Goal: Transaction & Acquisition: Purchase product/service

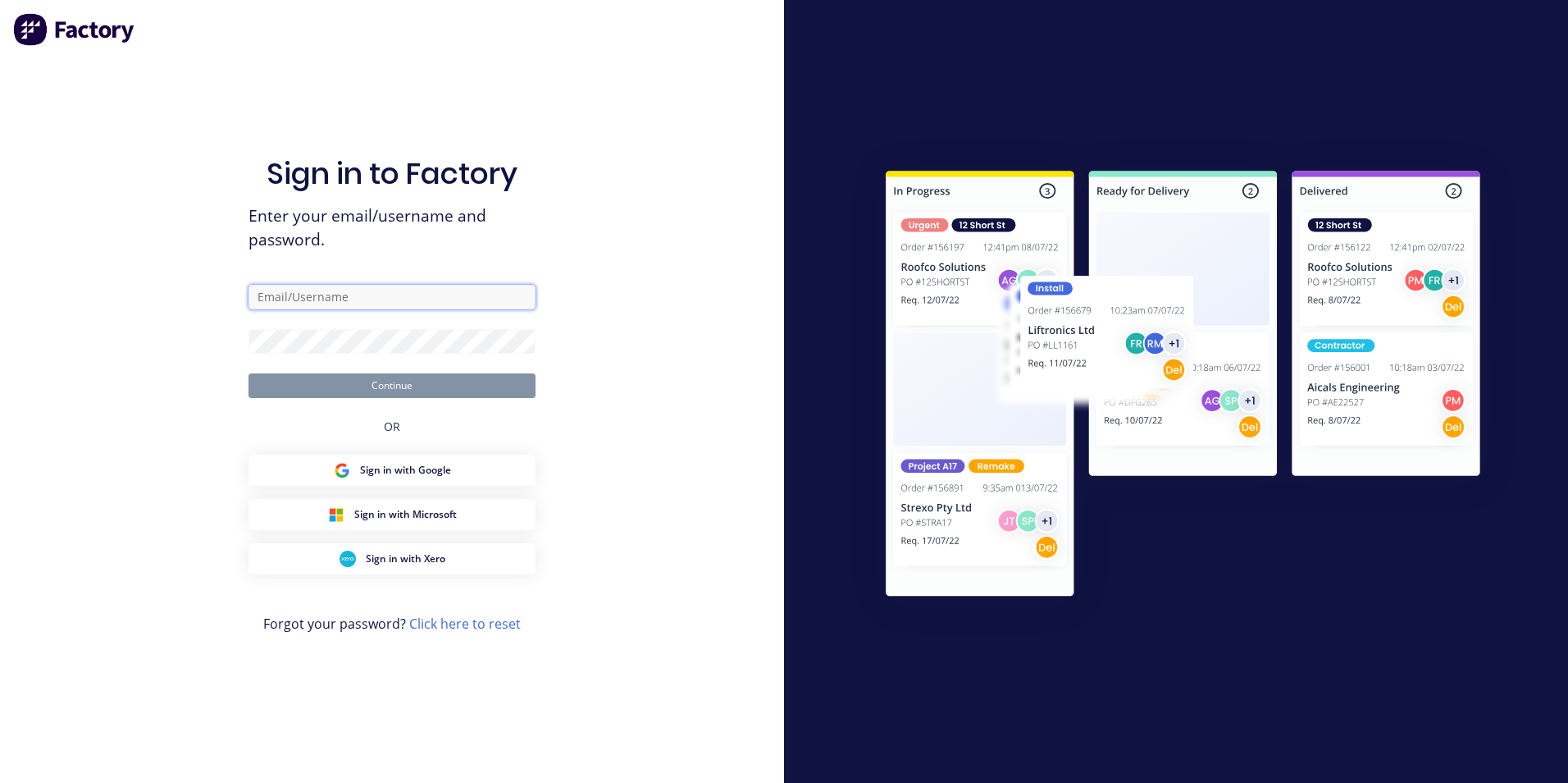
type input "[EMAIL_ADDRESS][DOMAIN_NAME]"
click at [404, 386] on button "Continue" at bounding box center [392, 386] width 287 height 25
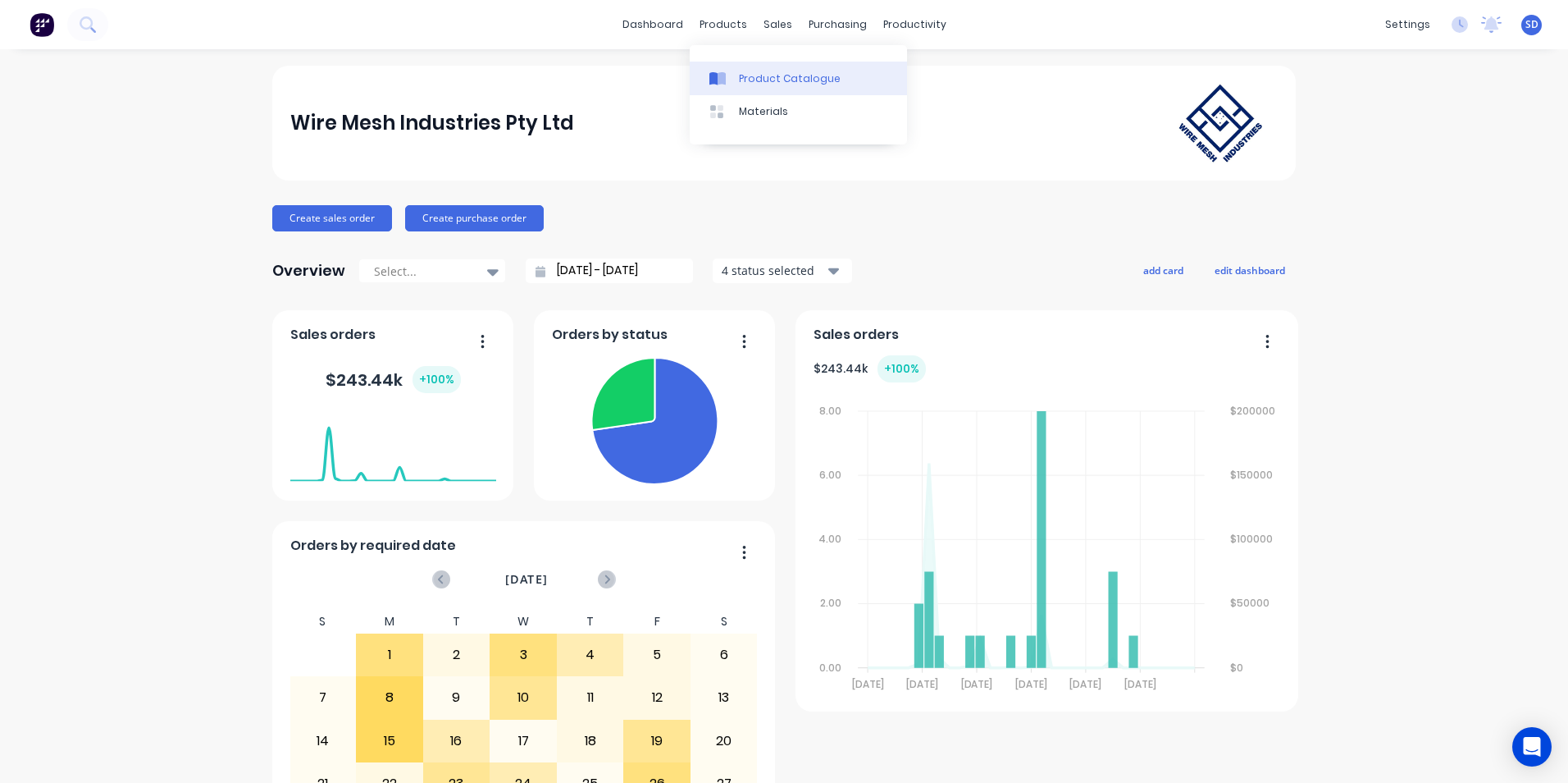
click at [747, 82] on div "Product Catalogue" at bounding box center [790, 78] width 102 height 14
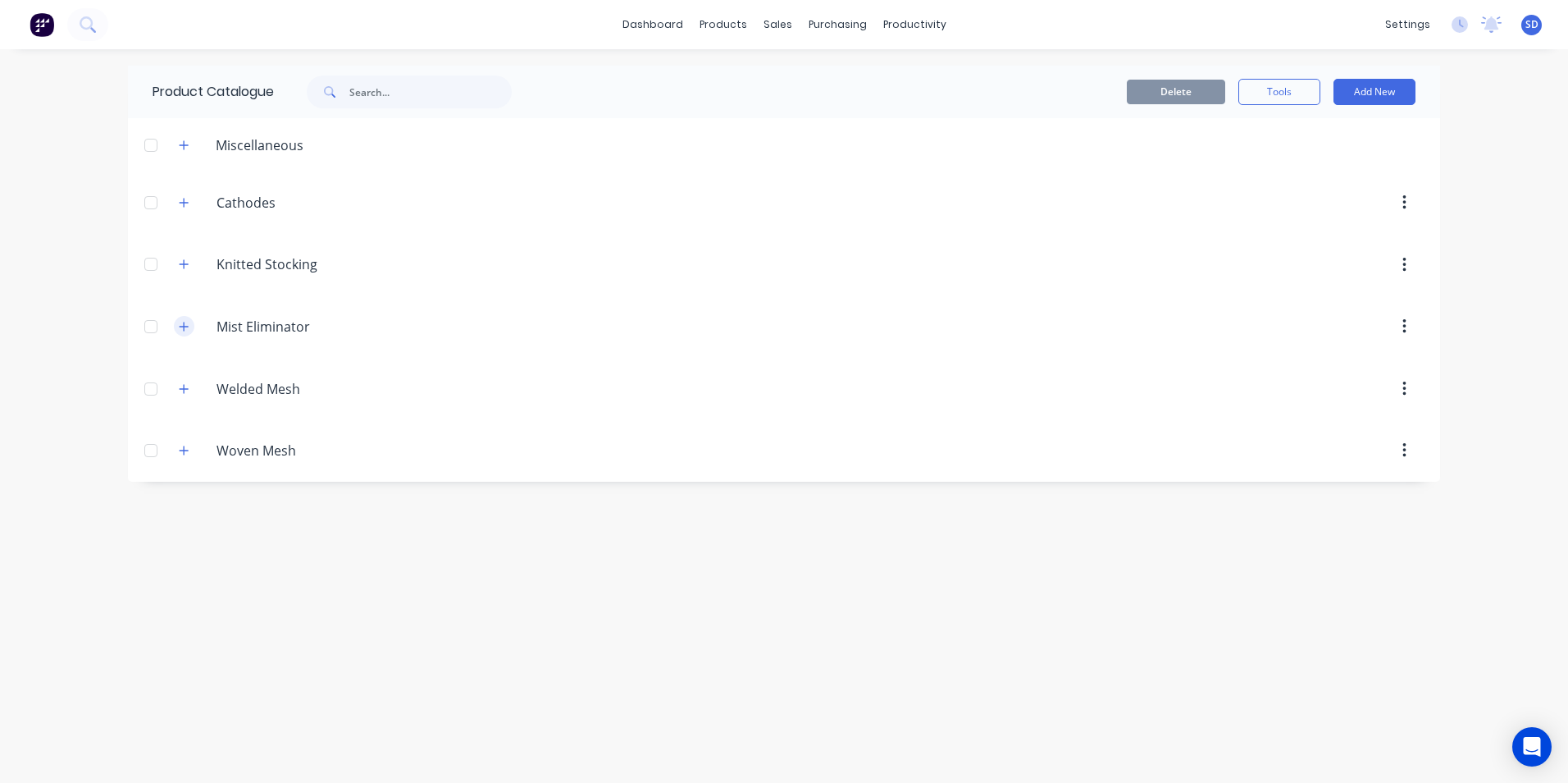
click at [182, 322] on icon "button" at bounding box center [184, 326] width 10 height 12
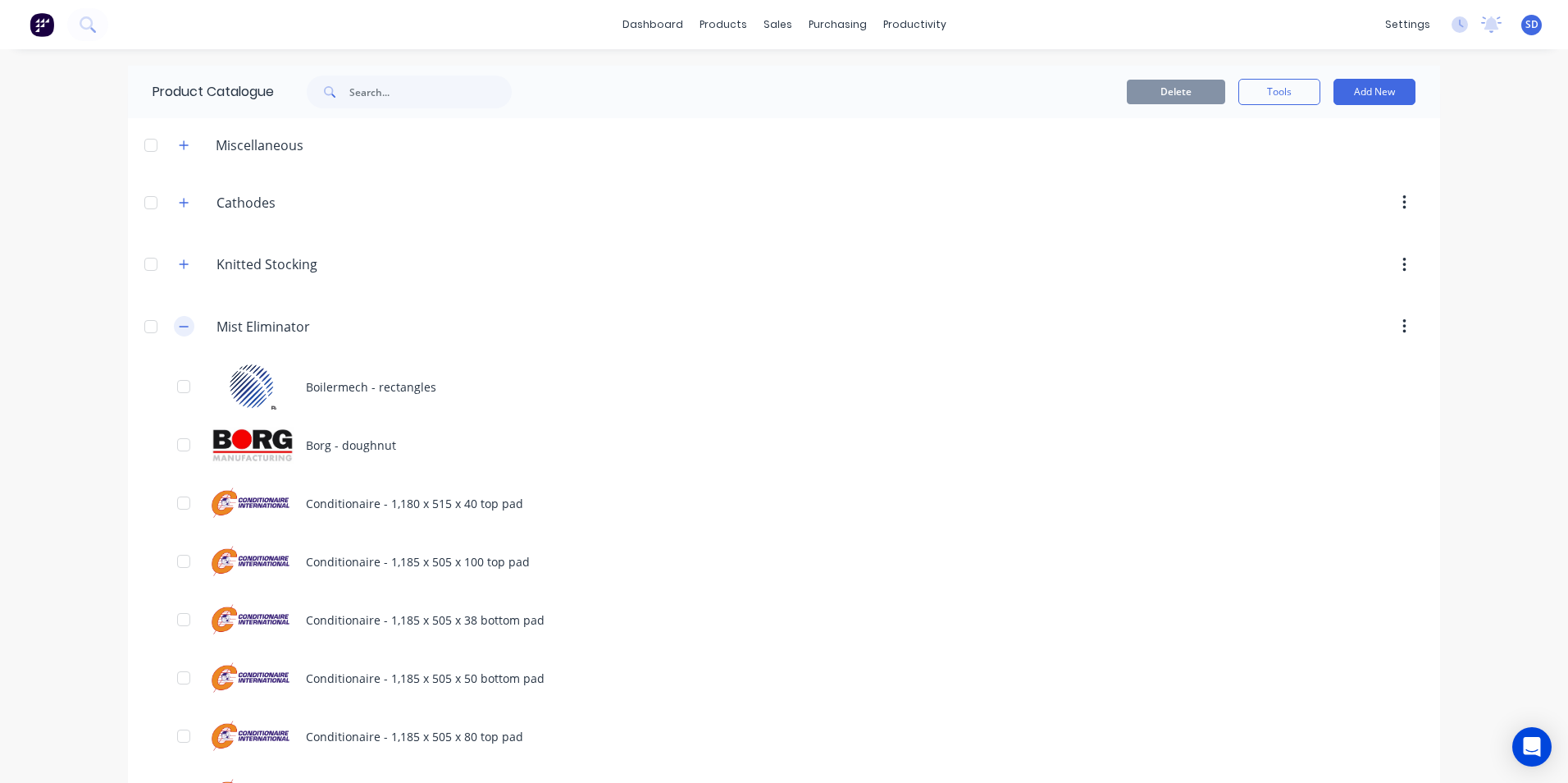
click at [182, 330] on icon "button" at bounding box center [184, 326] width 10 height 12
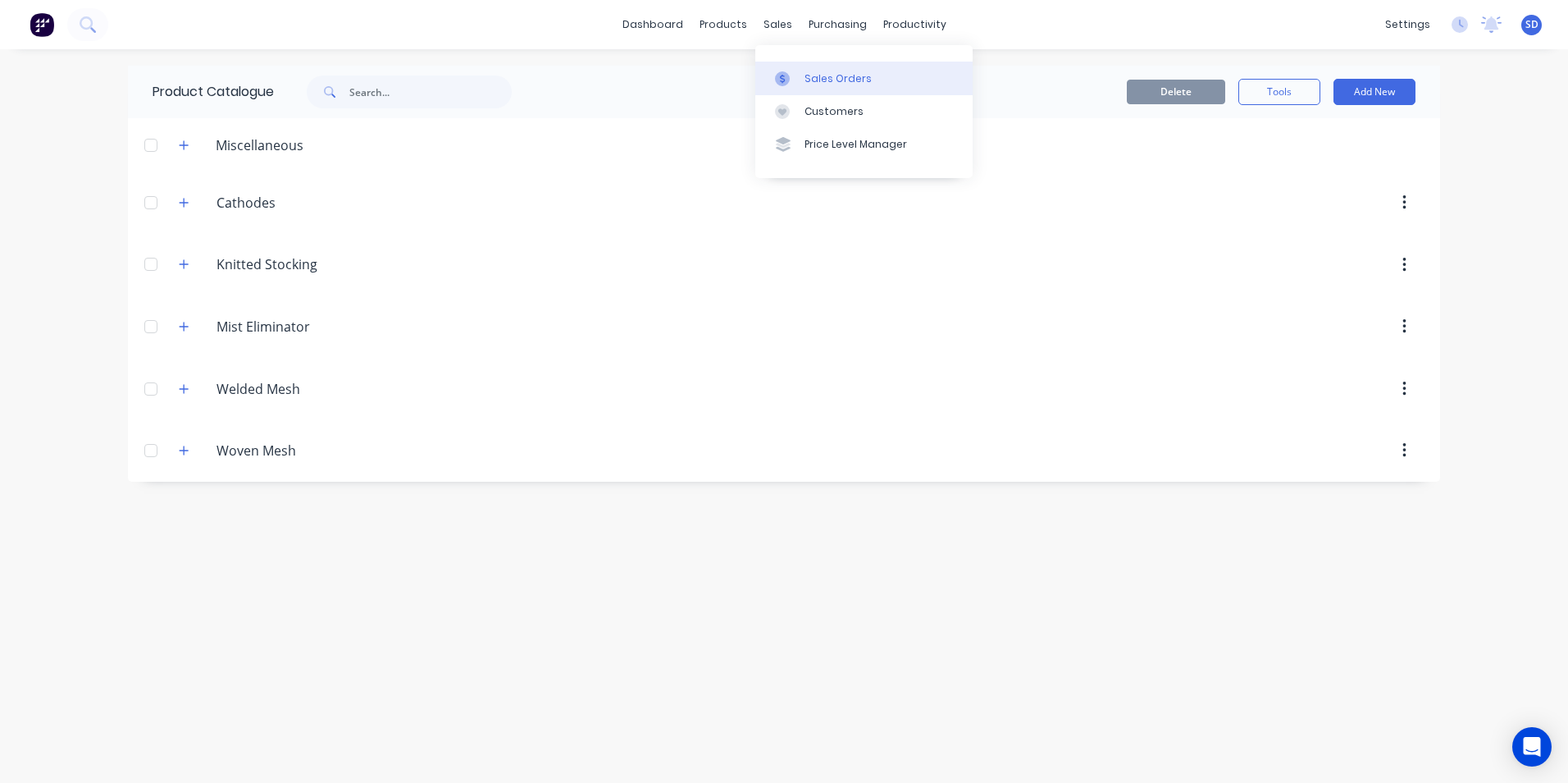
click at [806, 75] on div "Sales Orders" at bounding box center [838, 78] width 67 height 14
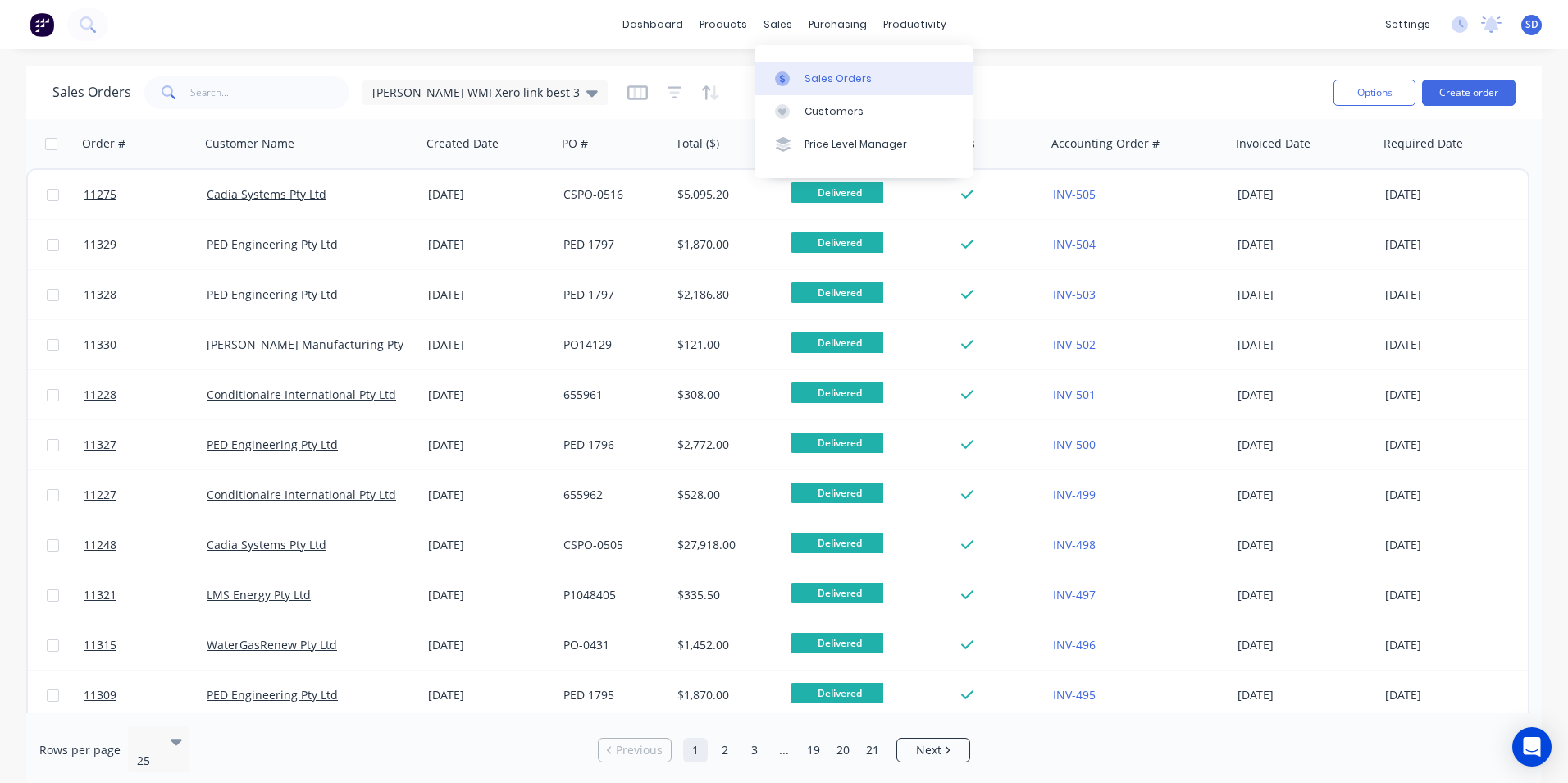
click at [789, 65] on link "Sales Orders" at bounding box center [864, 78] width 218 height 33
click at [1498, 82] on button "Create order" at bounding box center [1468, 92] width 93 height 26
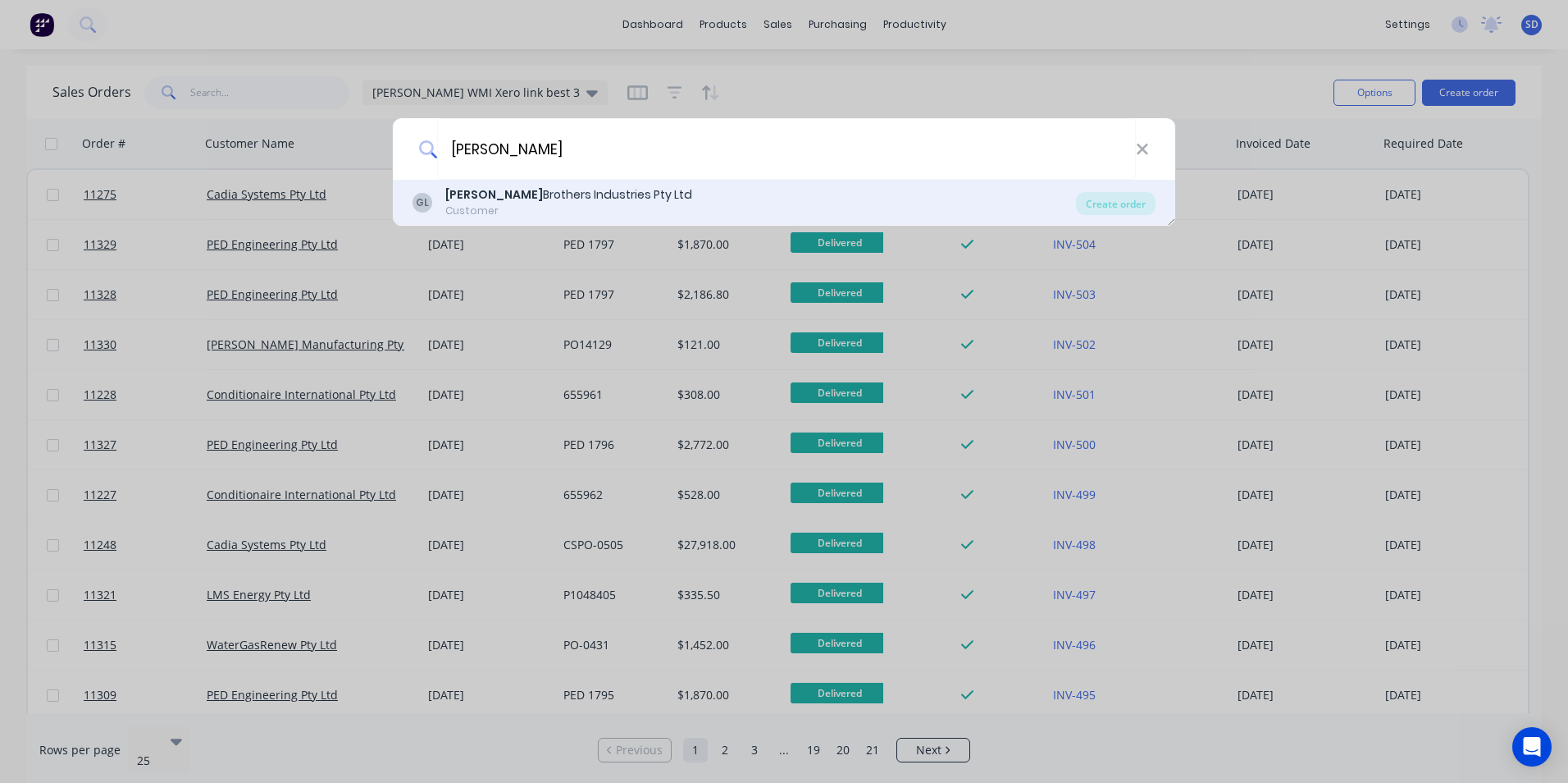
type input "[PERSON_NAME]"
click at [851, 208] on div "[PERSON_NAME] Brothers Industries Pty Ltd Customer" at bounding box center [744, 201] width 663 height 32
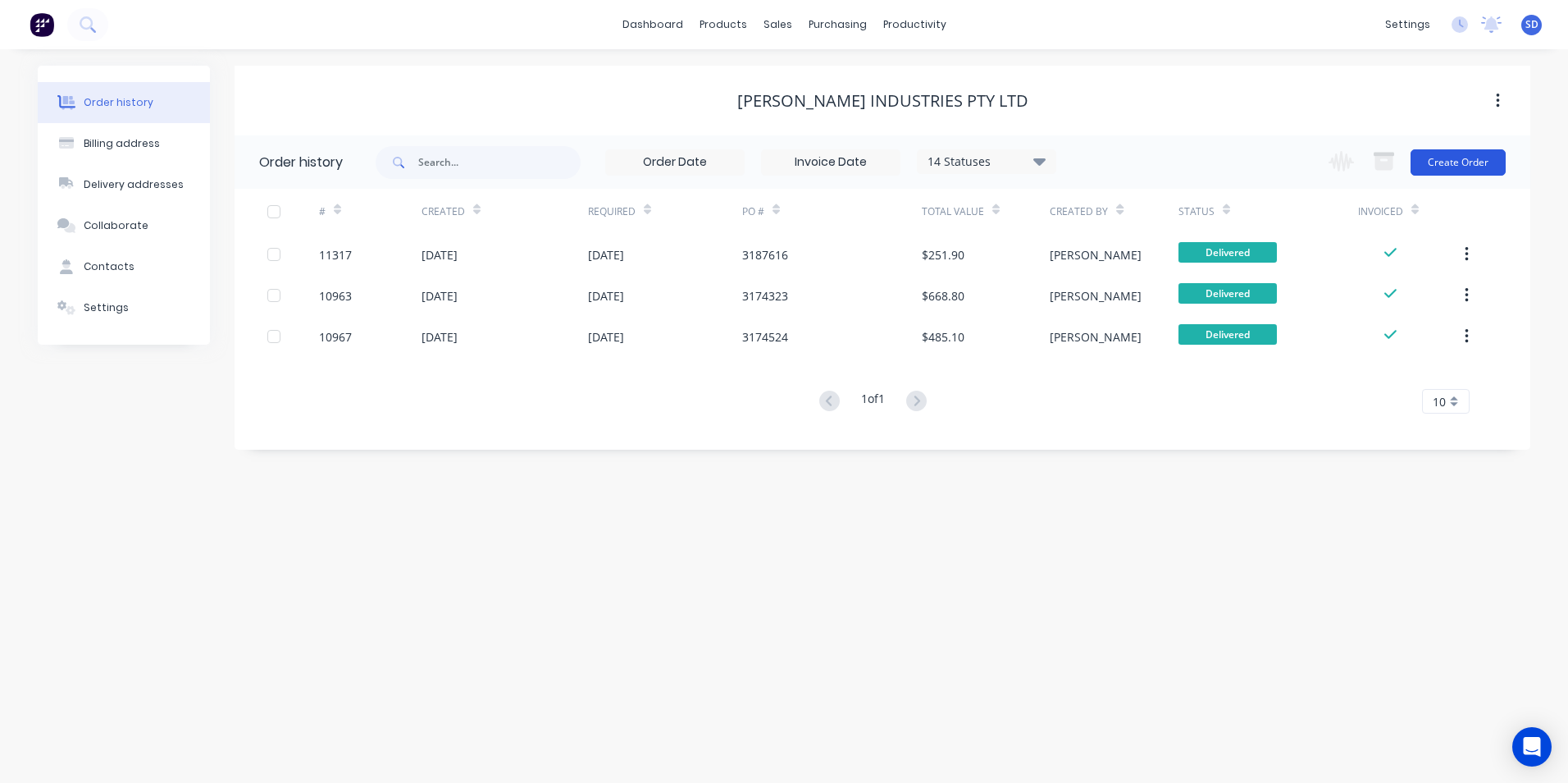
click at [1454, 174] on button "Create Order" at bounding box center [1457, 162] width 95 height 26
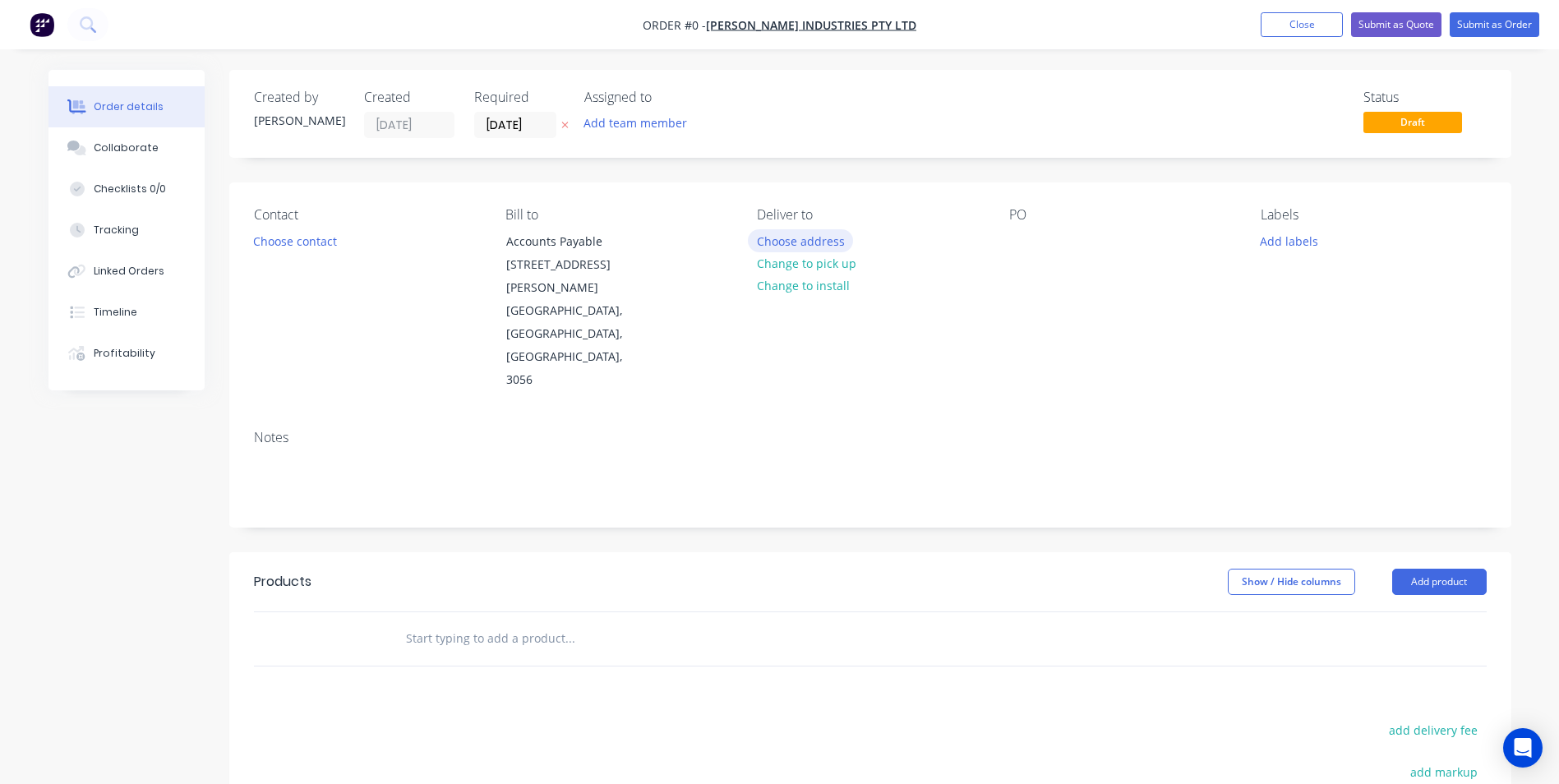
click at [831, 248] on button "Choose address" at bounding box center [800, 240] width 105 height 22
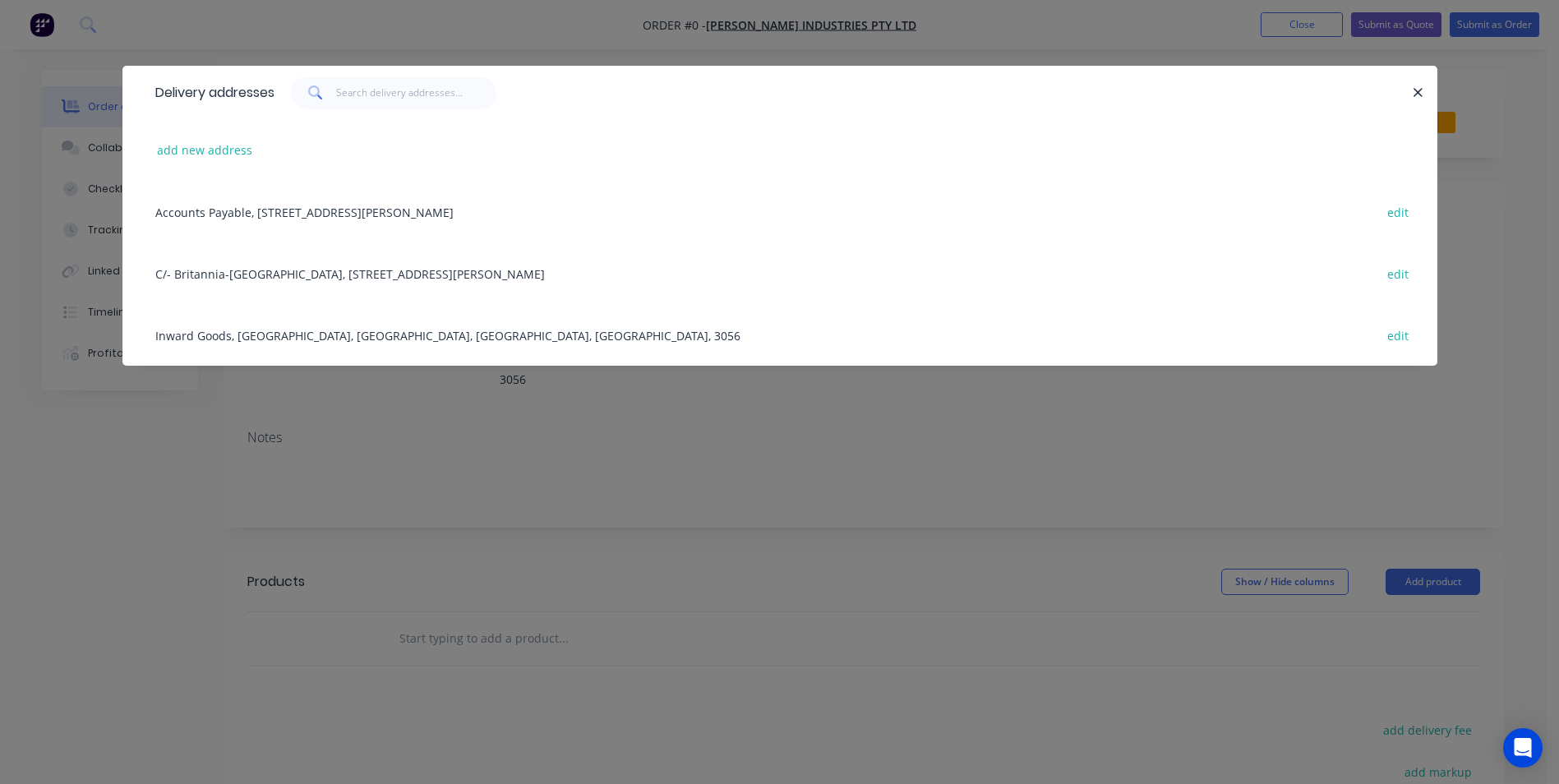
click at [459, 267] on div "C/- [GEOGRAPHIC_DATA]-[GEOGRAPHIC_DATA], [STREET_ADDRESS][PERSON_NAME] edit" at bounding box center [780, 273] width 1266 height 62
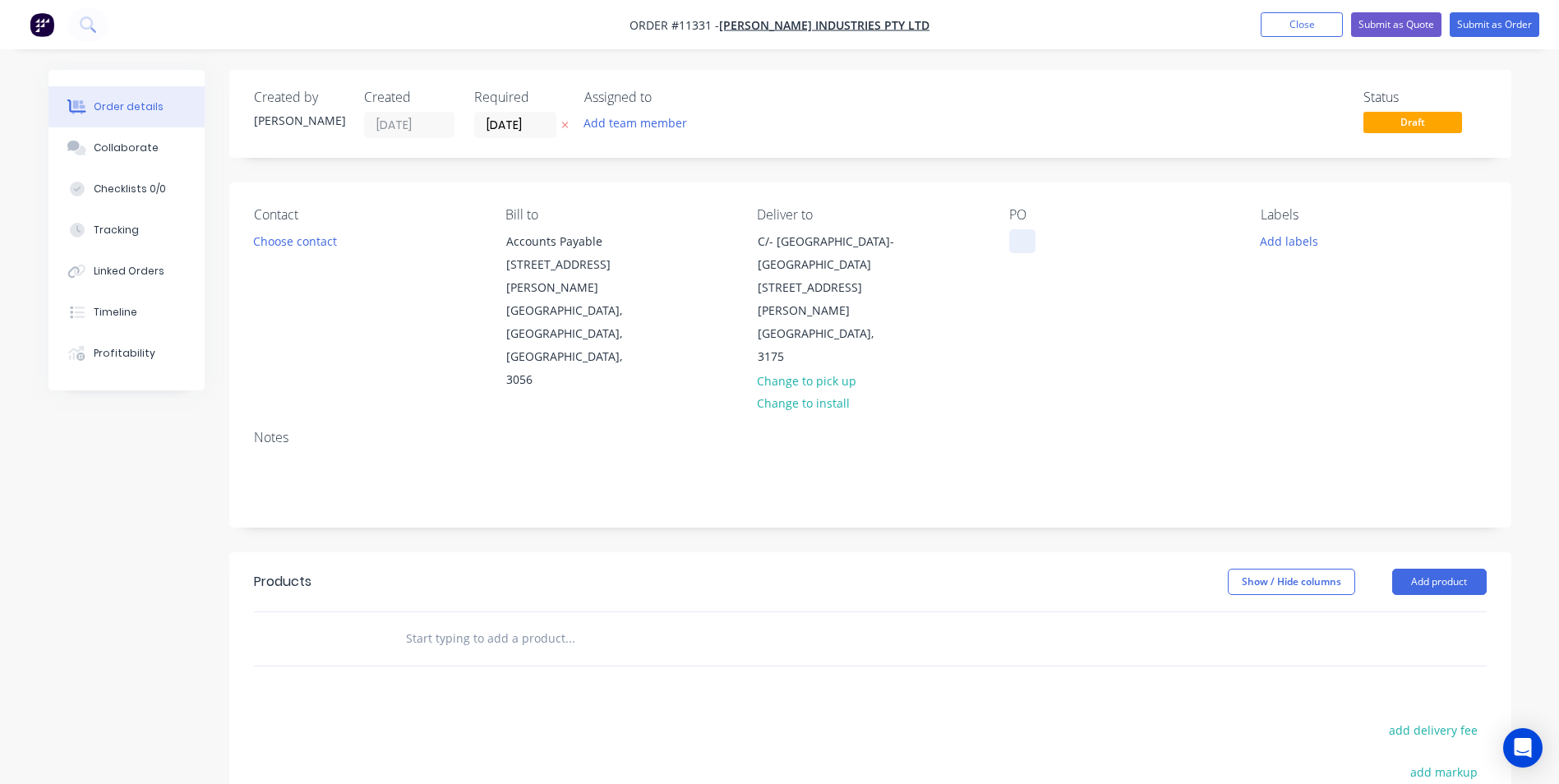
click at [1023, 247] on div at bounding box center [1022, 241] width 26 height 24
click at [287, 243] on button "Choose contact" at bounding box center [294, 240] width 101 height 22
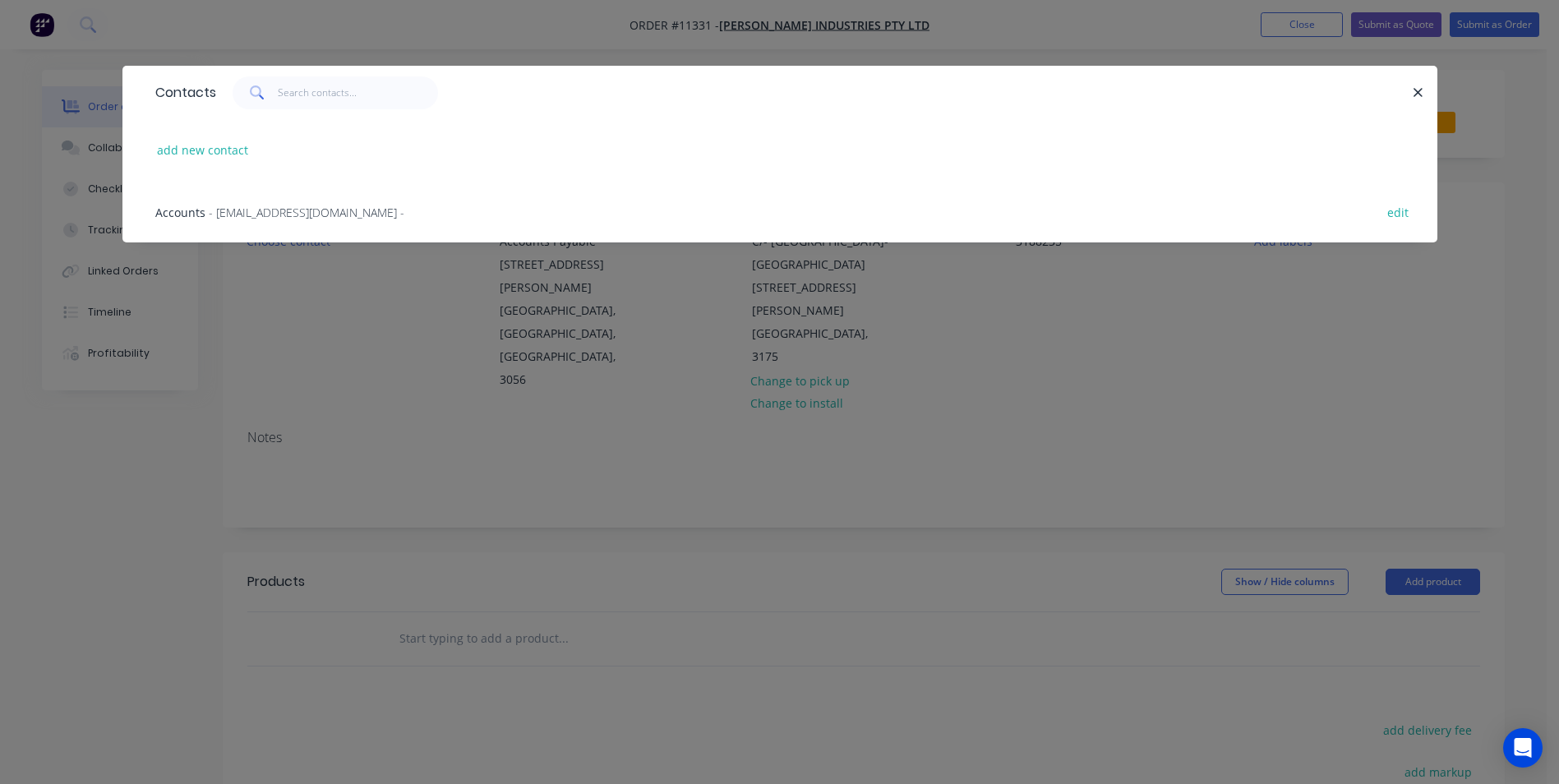
click at [306, 223] on div "Accounts - [EMAIL_ADDRESS][DOMAIN_NAME] - edit" at bounding box center [780, 211] width 1266 height 62
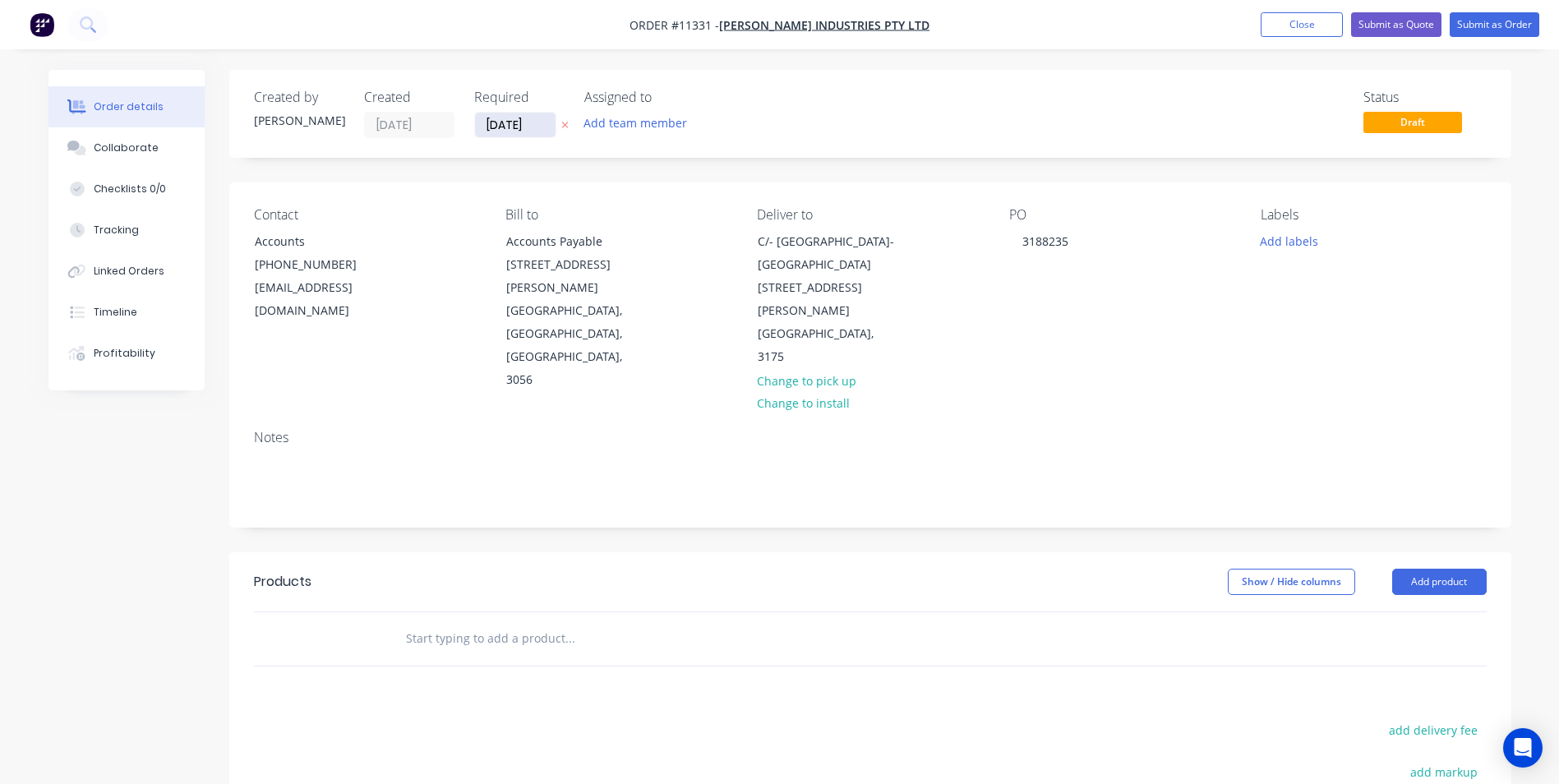
click at [514, 130] on input "[DATE]" at bounding box center [514, 125] width 80 height 25
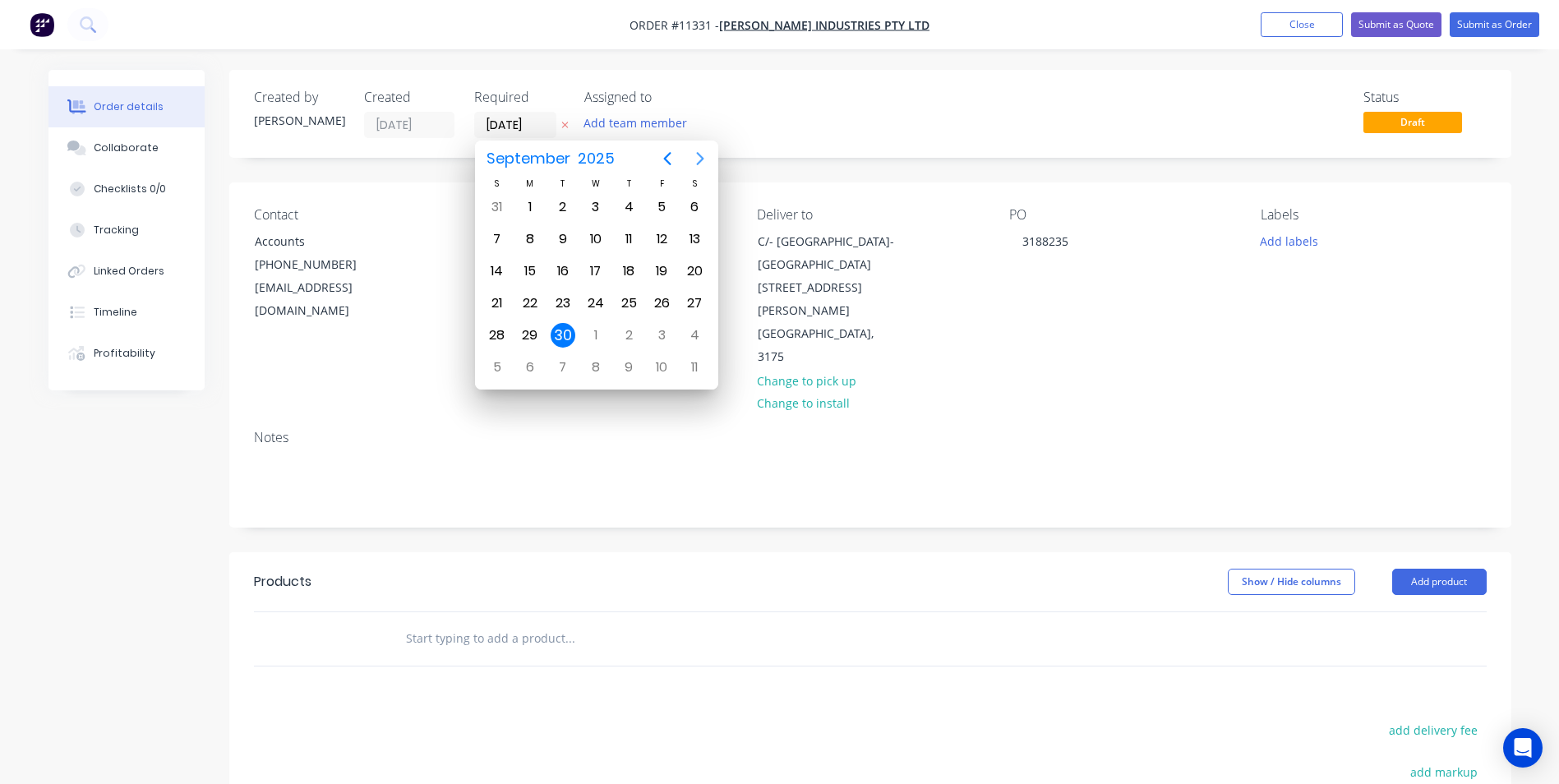
click at [703, 158] on icon "Next page" at bounding box center [700, 158] width 19 height 19
click at [554, 237] on div "7" at bounding box center [563, 239] width 25 height 25
type input "[DATE]"
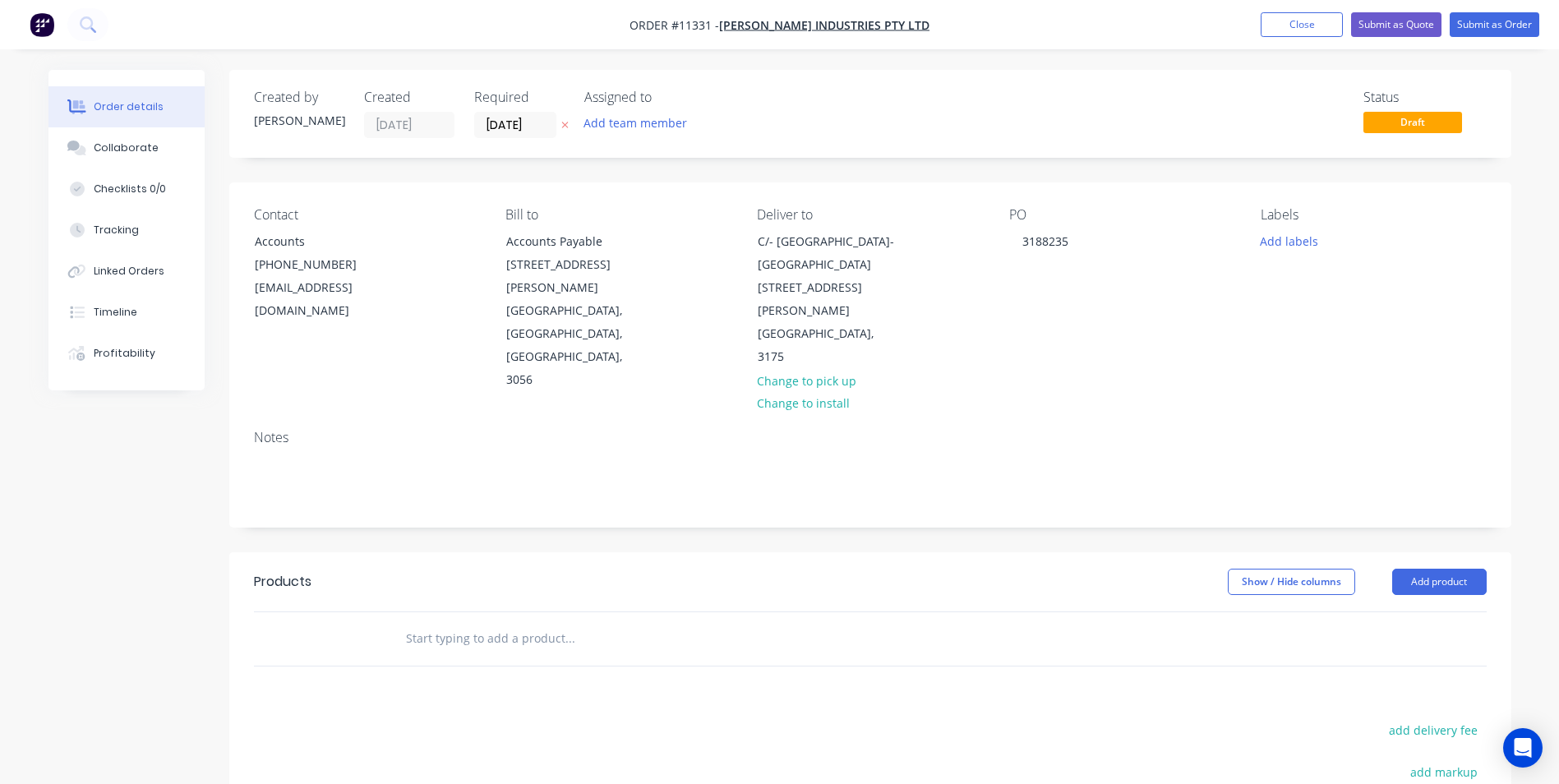
click at [568, 622] on input "text" at bounding box center [569, 638] width 329 height 33
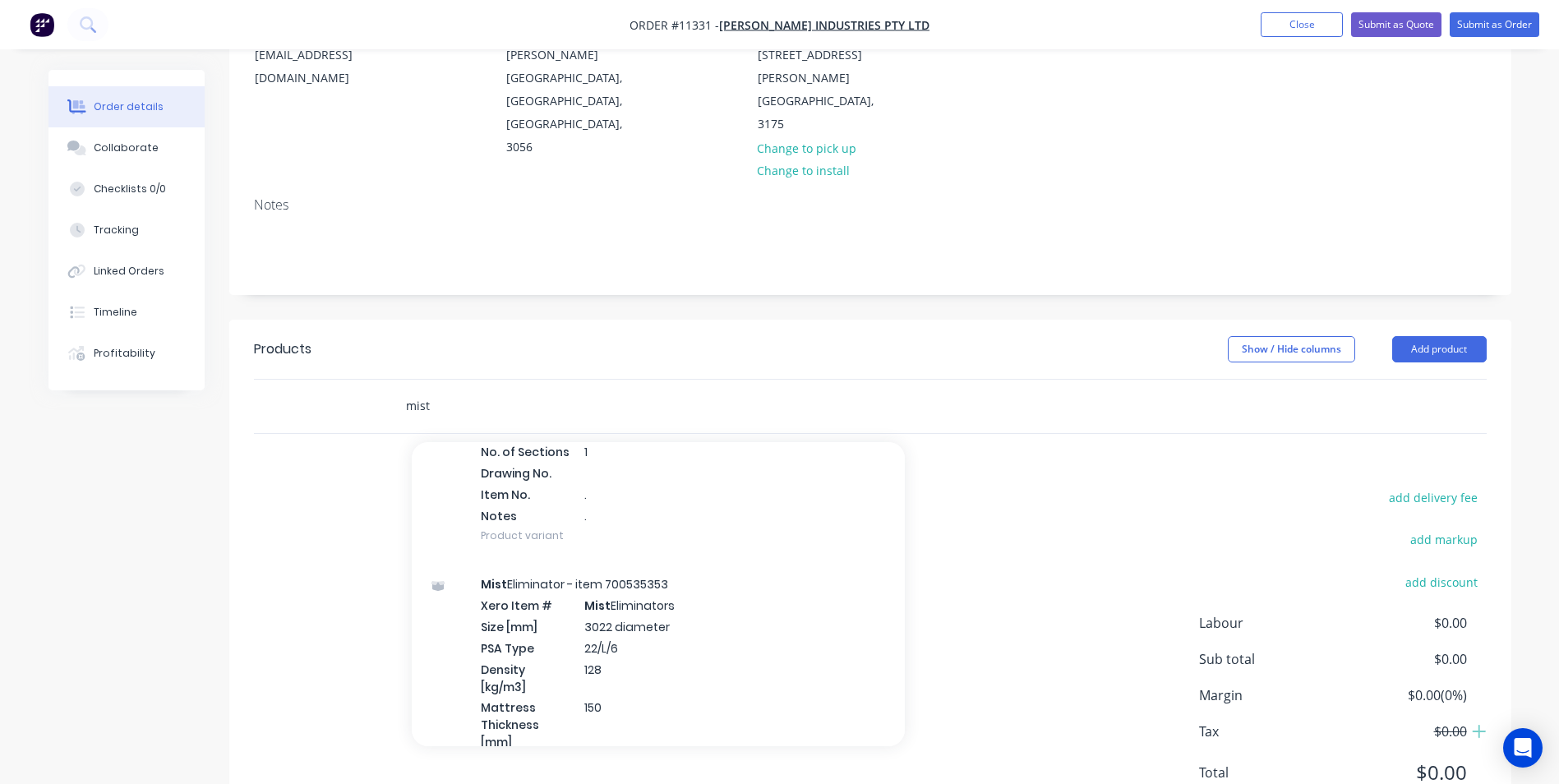
scroll to position [17440, 0]
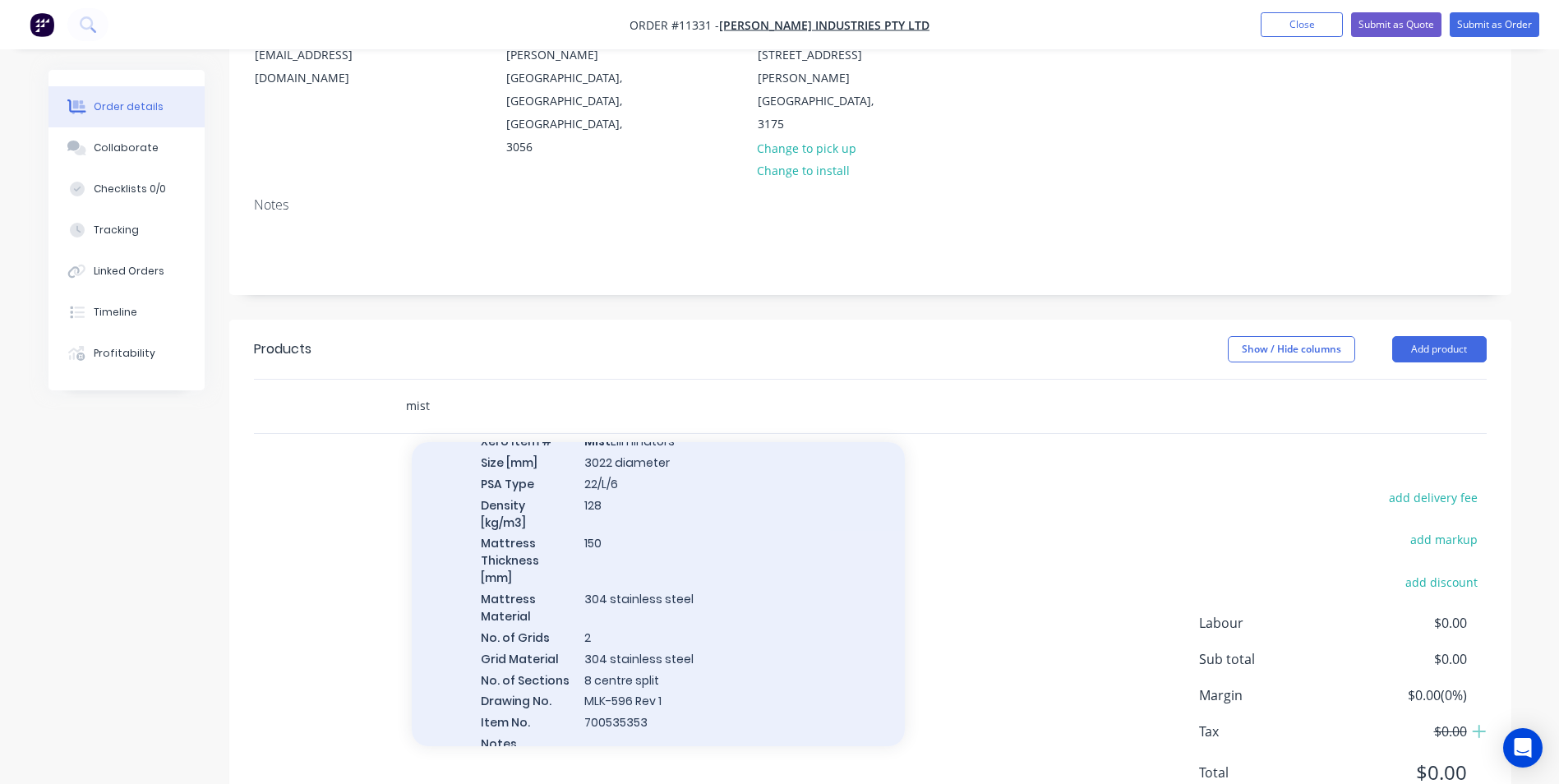
type input "mist"
click at [735, 519] on div "Mist Eliminator - item 700535353 Xero Item # Mist Eliminators Size [mm] 3022 di…" at bounding box center [658, 591] width 493 height 392
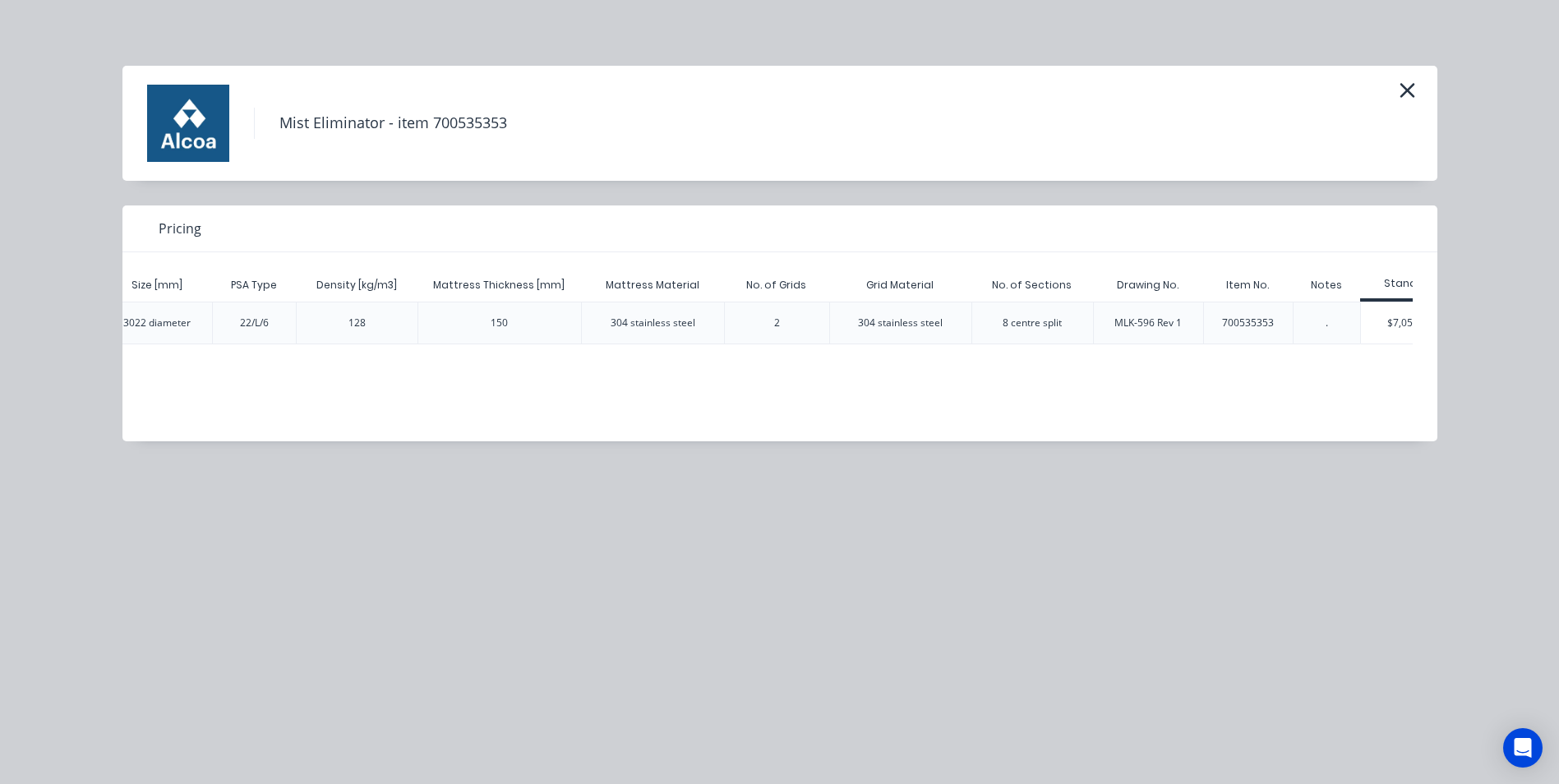
scroll to position [0, 204]
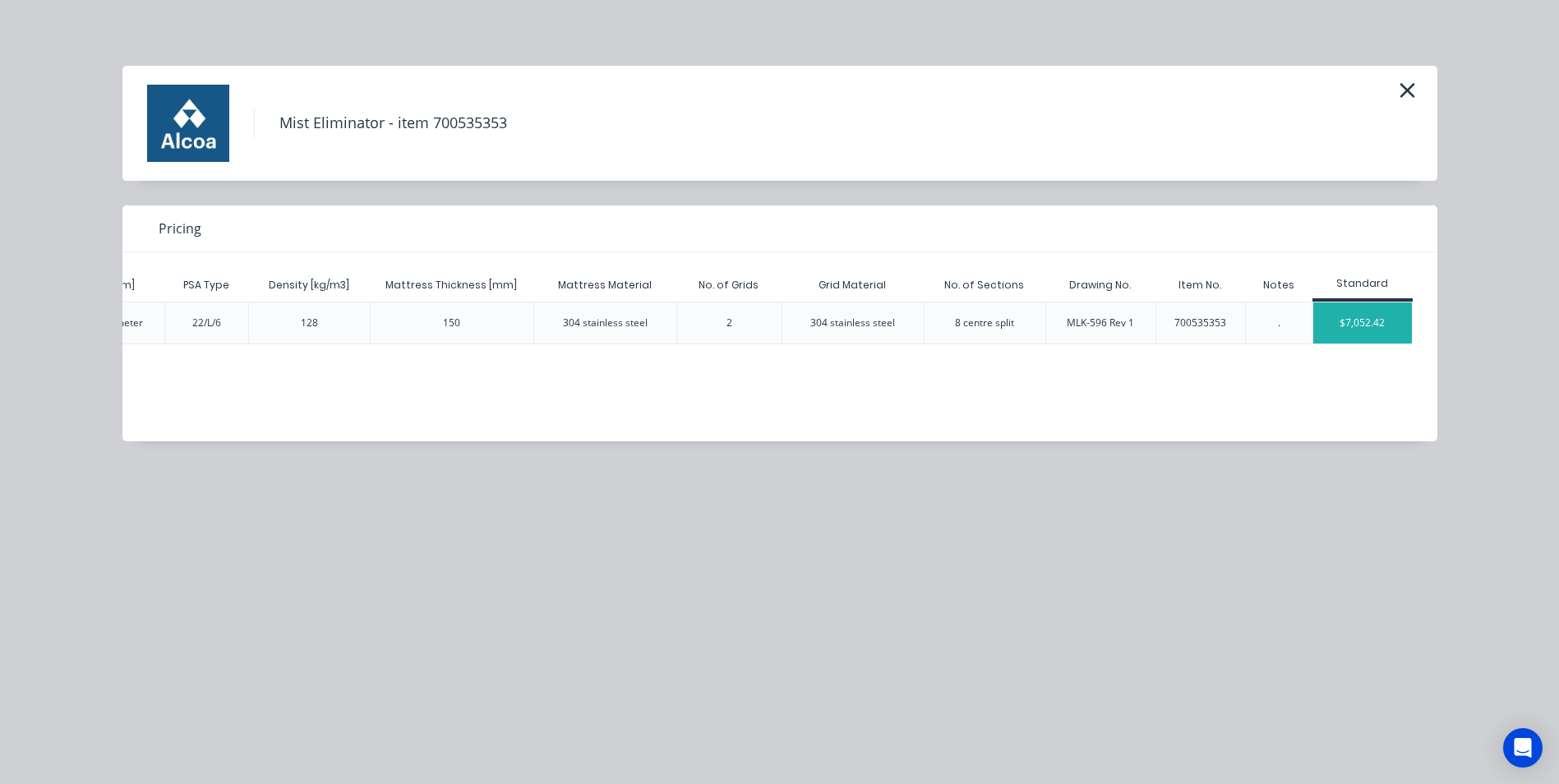
click at [1356, 324] on div "$7,052.42" at bounding box center [1362, 322] width 98 height 41
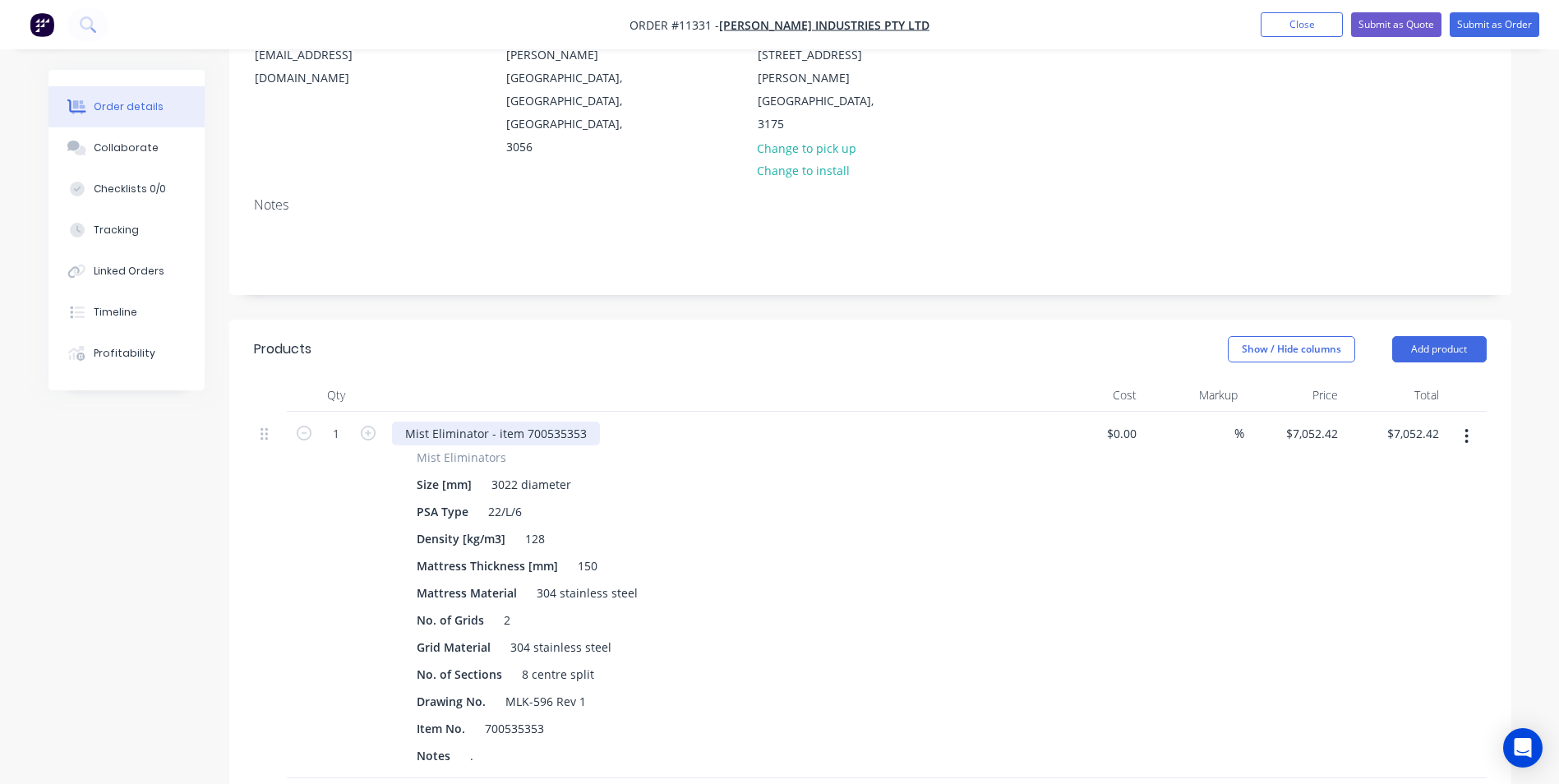
click at [516, 421] on div "Mist Eliminator - item 700535353" at bounding box center [496, 433] width 208 height 24
drag, startPoint x: 494, startPoint y: 364, endPoint x: 829, endPoint y: 436, distance: 342.6
click at [829, 436] on div "Mist Eliminator - item 700535353 Mist Eliminators Size [mm] 3022 diameter PSA T…" at bounding box center [715, 595] width 658 height 366
click at [374, 425] on icon "button" at bounding box center [368, 432] width 14 height 14
type input "2"
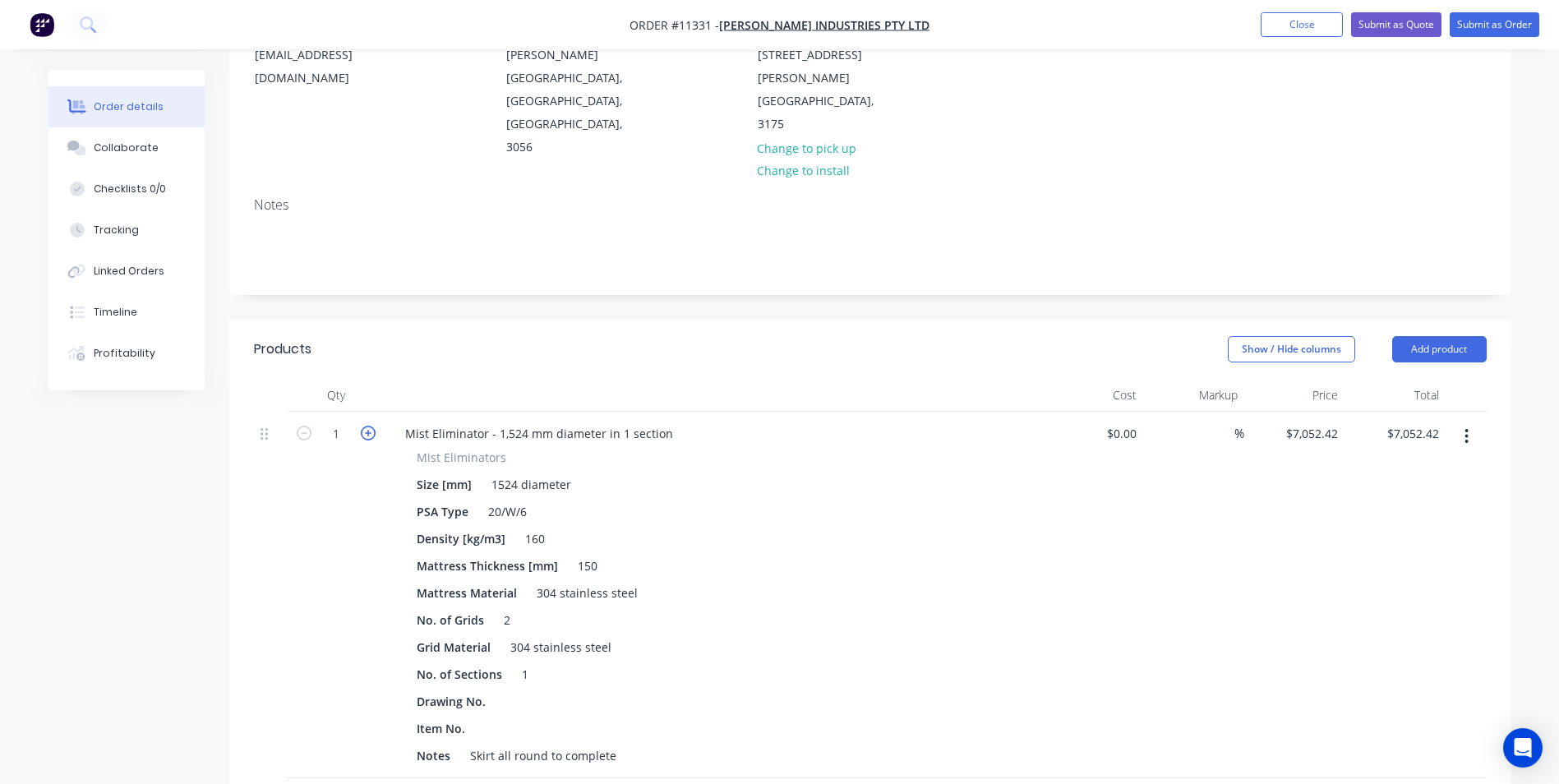
type input "$14,104.84"
click at [1308, 421] on input "7052.42" at bounding box center [1319, 433] width 51 height 24
type input "$1,810.00"
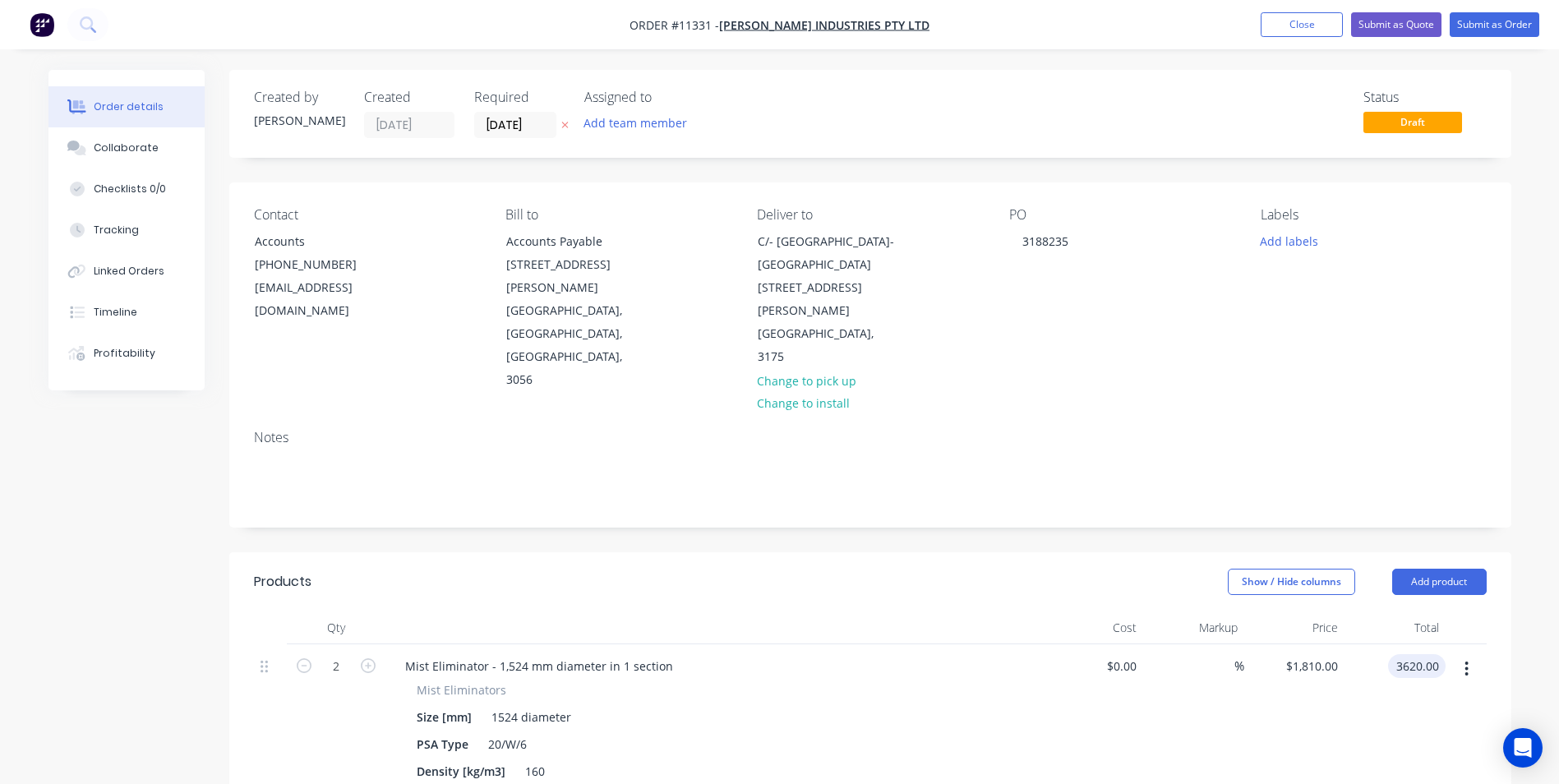
scroll to position [411, 0]
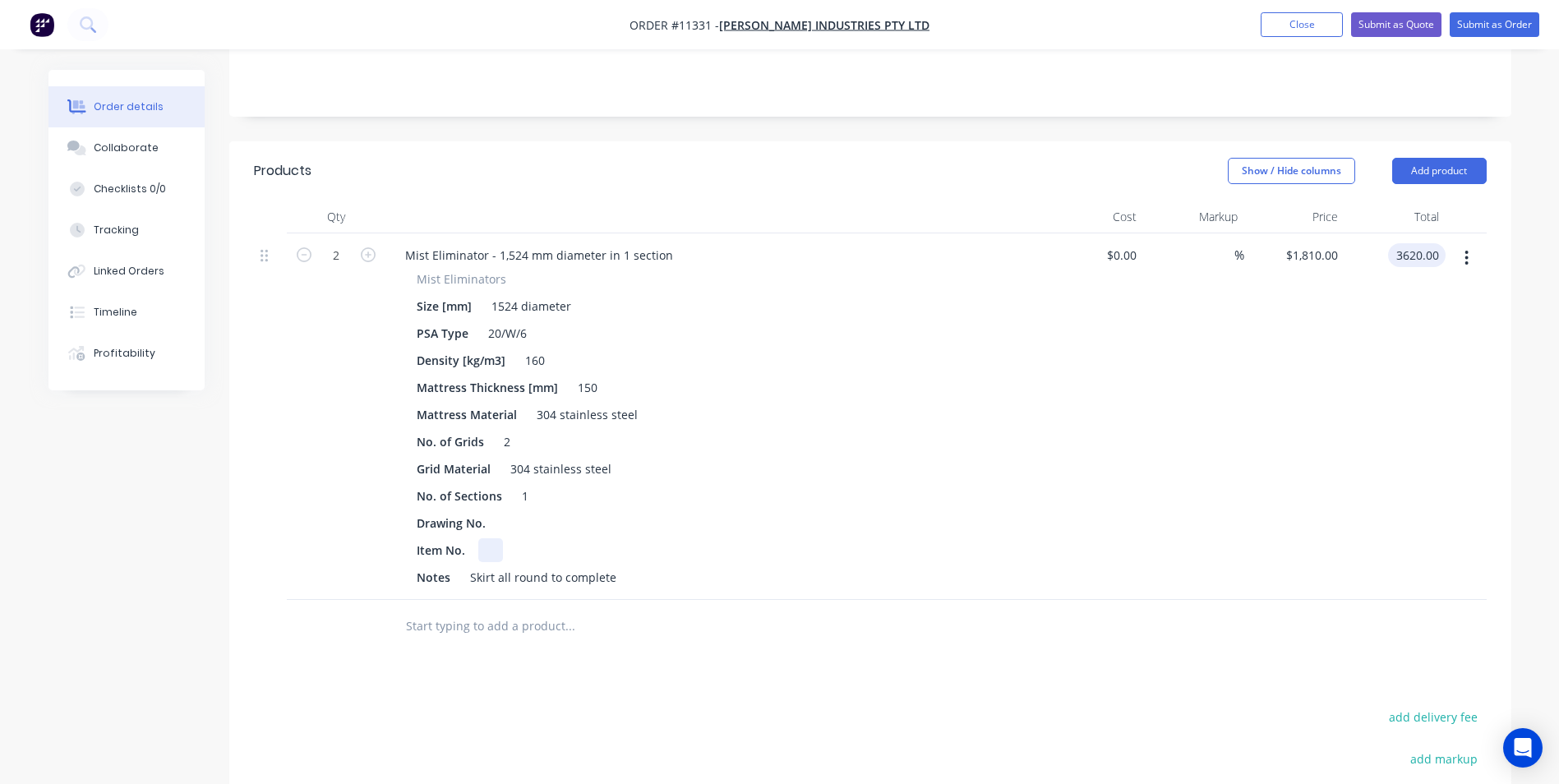
type input "$3,620.00"
click at [516, 538] on div "Item No." at bounding box center [711, 550] width 602 height 24
click at [533, 538] on div "Item No." at bounding box center [711, 550] width 602 height 24
click at [509, 538] on div "Item No." at bounding box center [711, 550] width 602 height 24
click at [463, 538] on div "Item No." at bounding box center [441, 550] width 62 height 24
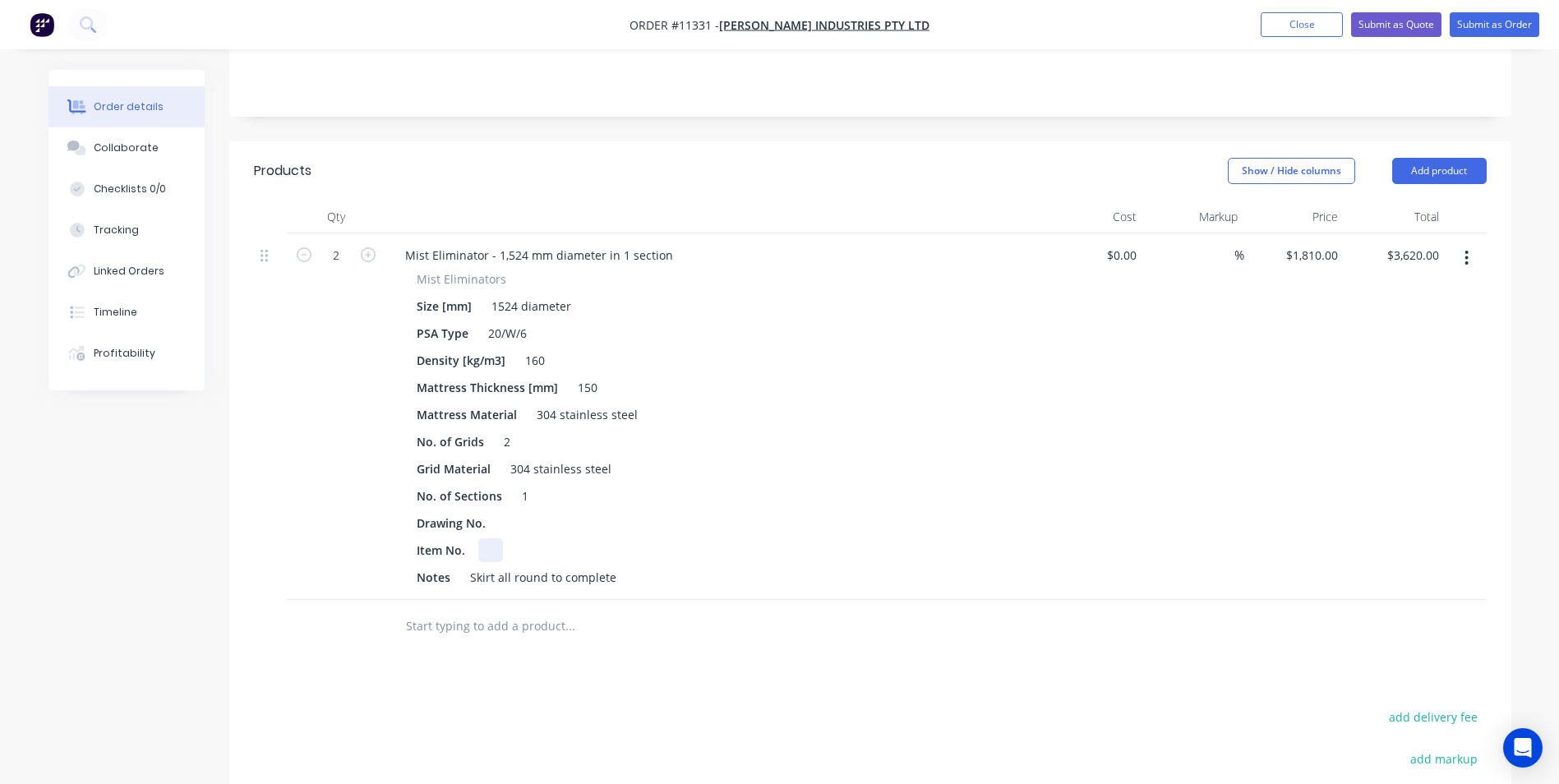
click at [484, 538] on div at bounding box center [491, 550] width 25 height 24
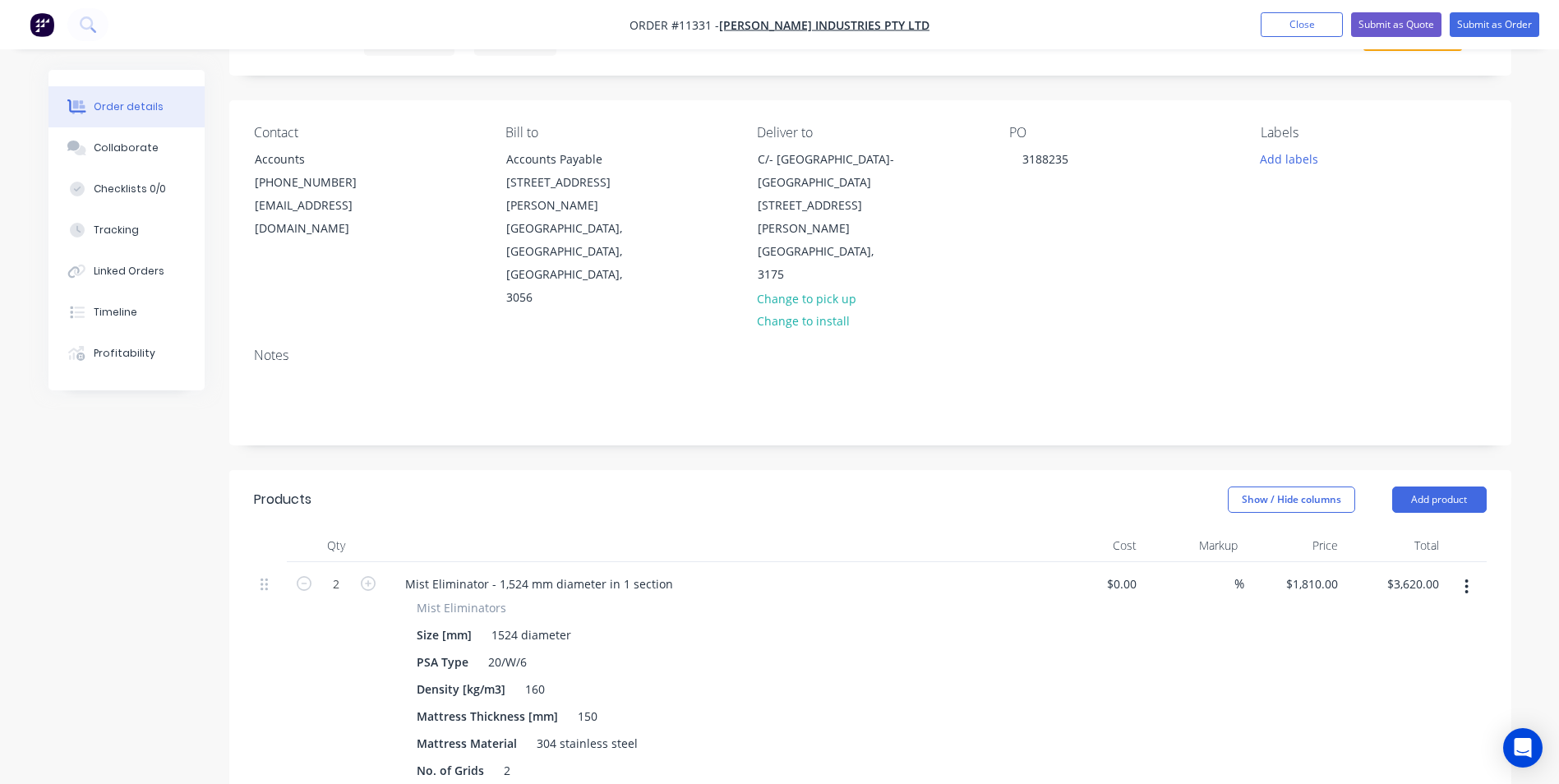
scroll to position [247, 0]
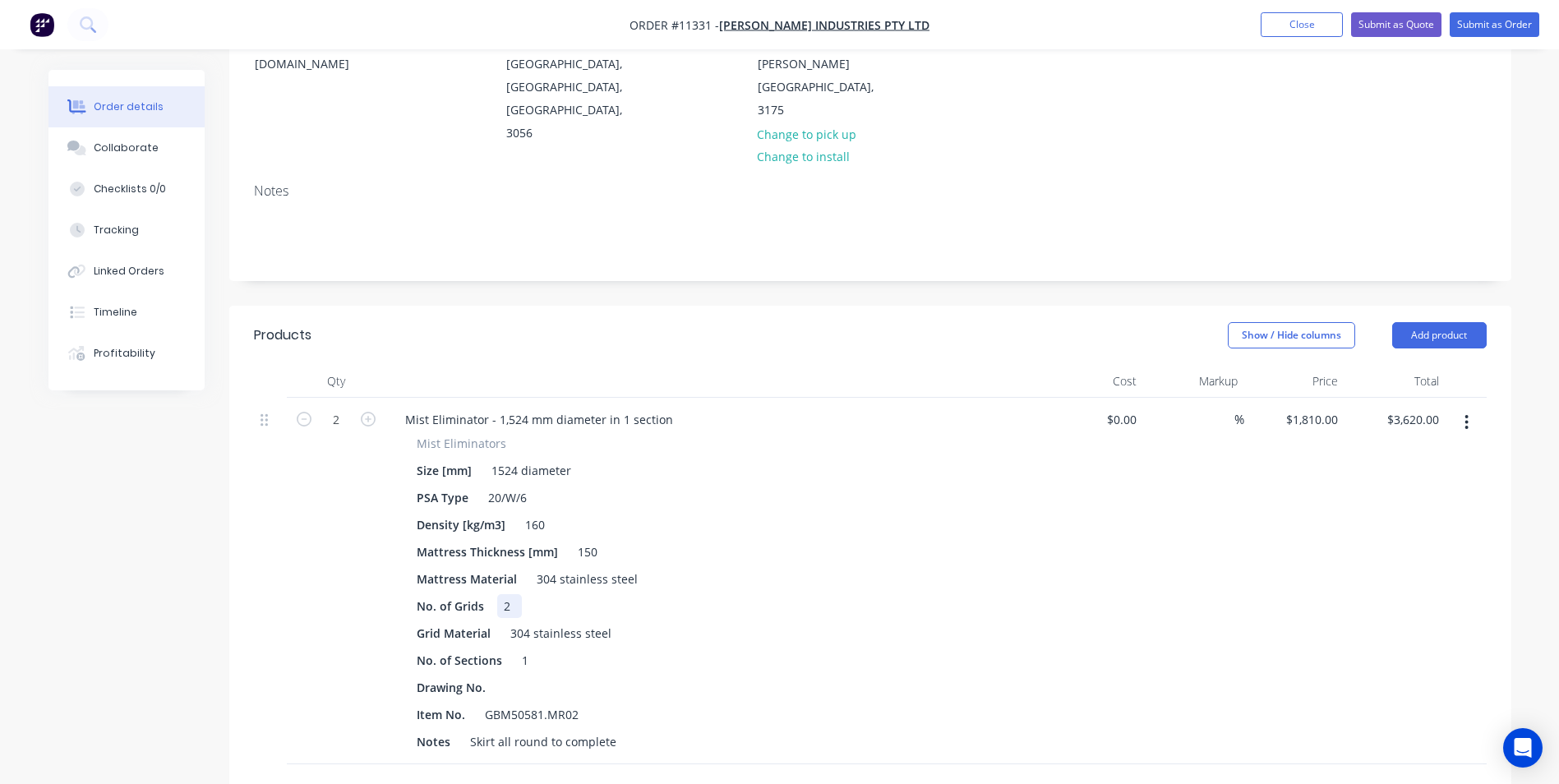
click at [540, 594] on div "No. of Grids 2" at bounding box center [711, 606] width 602 height 24
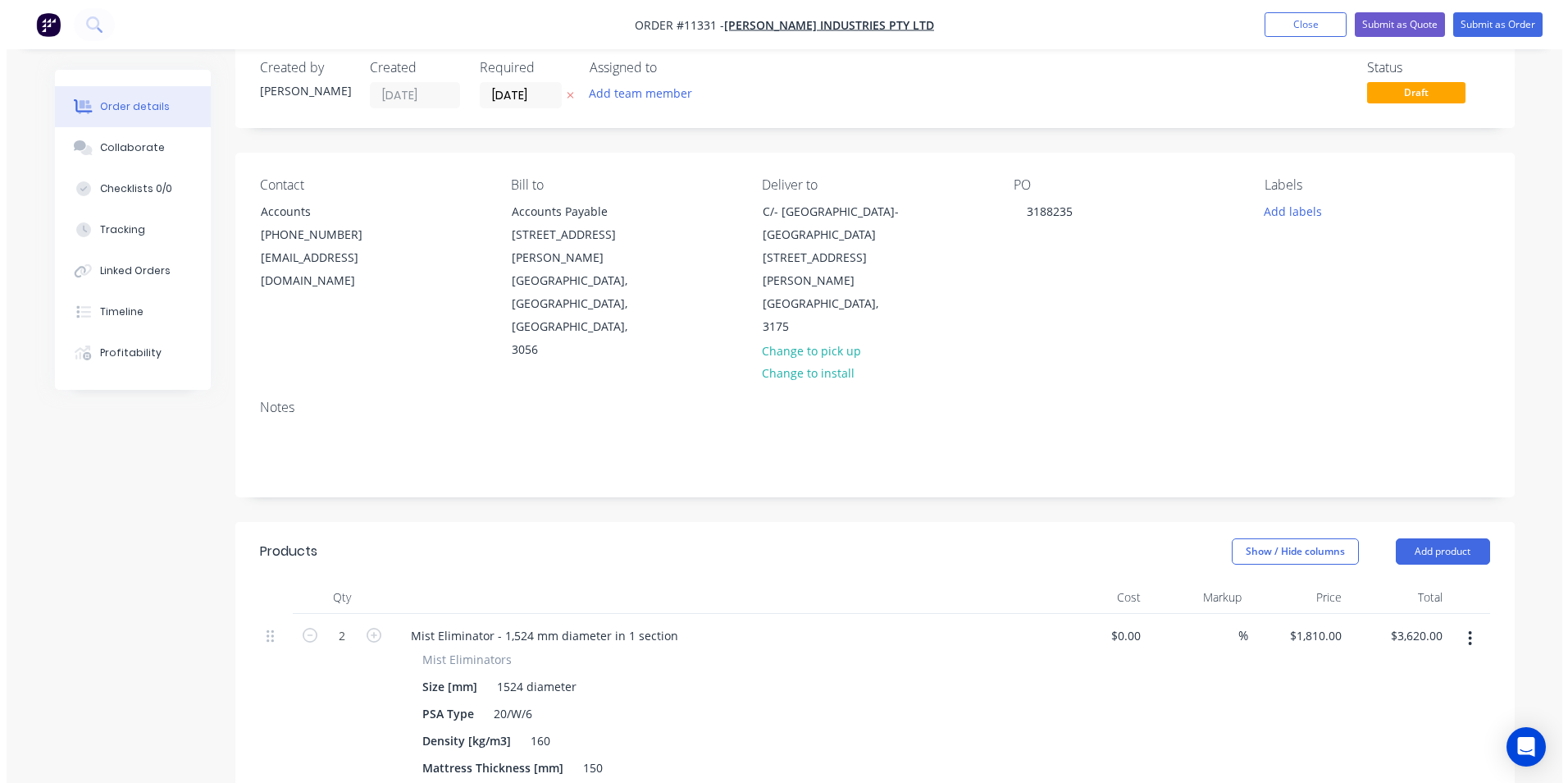
scroll to position [0, 0]
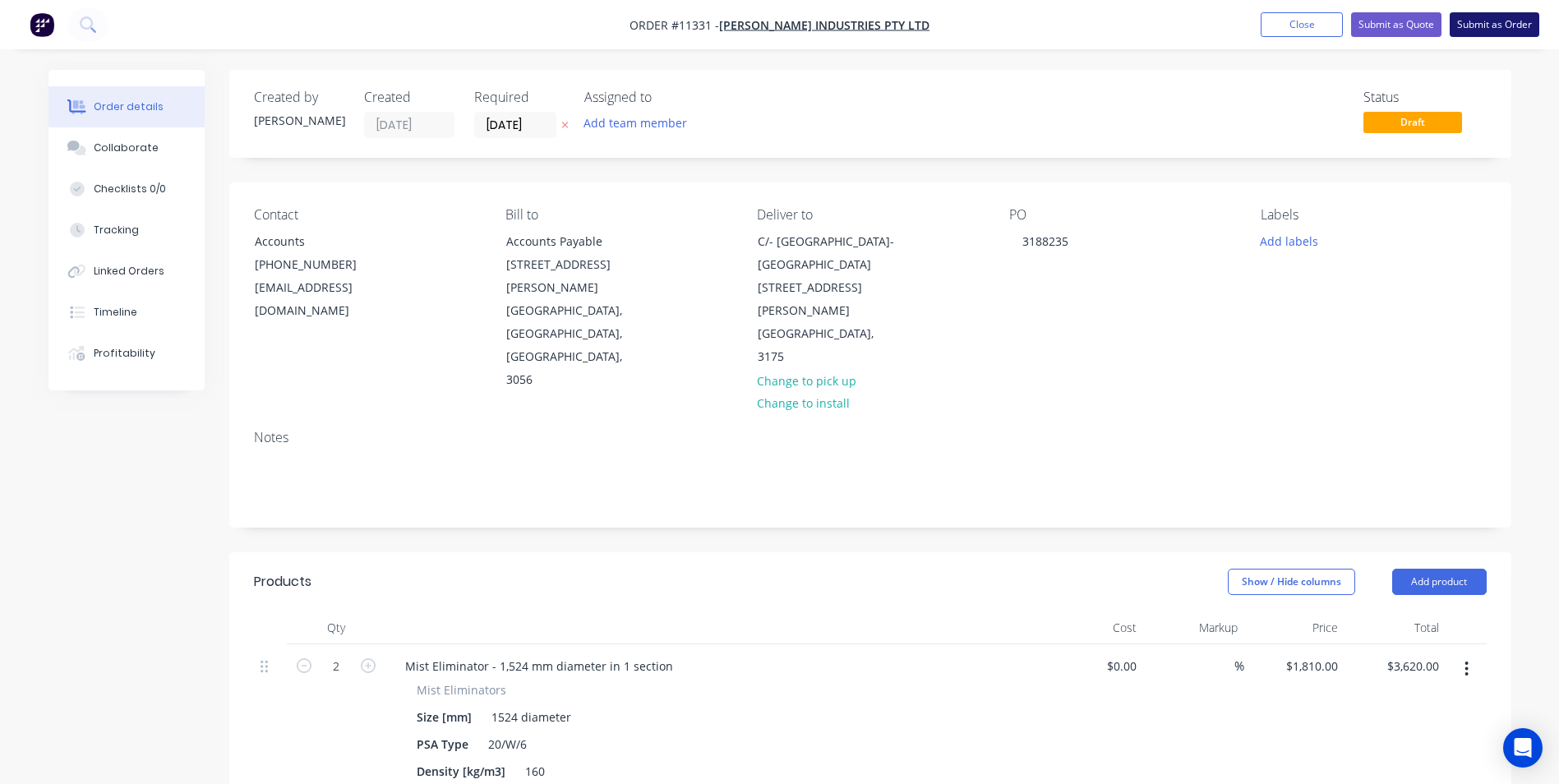
click at [1495, 13] on button "Submit as Order" at bounding box center [1494, 25] width 90 height 25
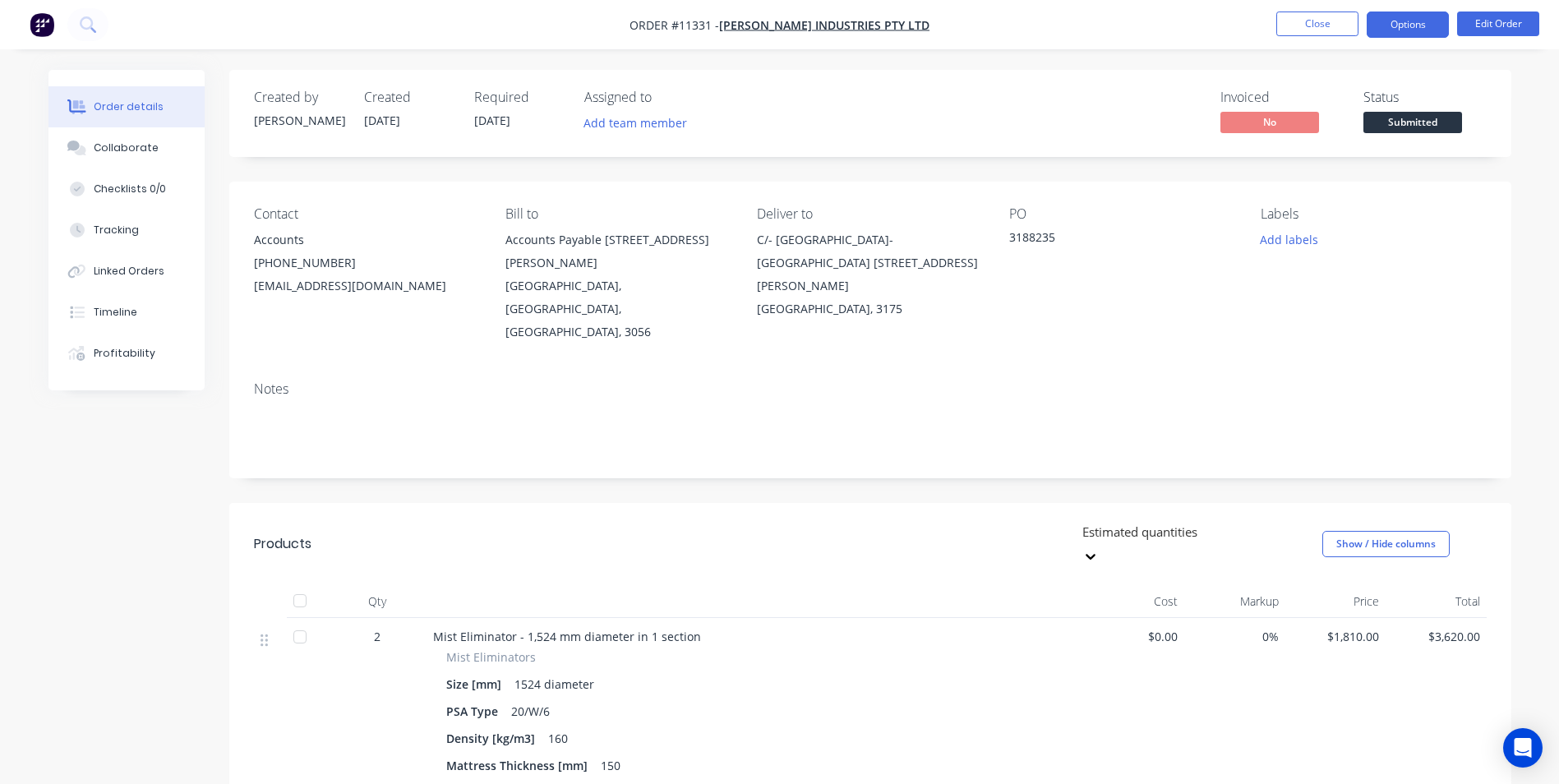
click at [1418, 28] on button "Options" at bounding box center [1408, 24] width 82 height 26
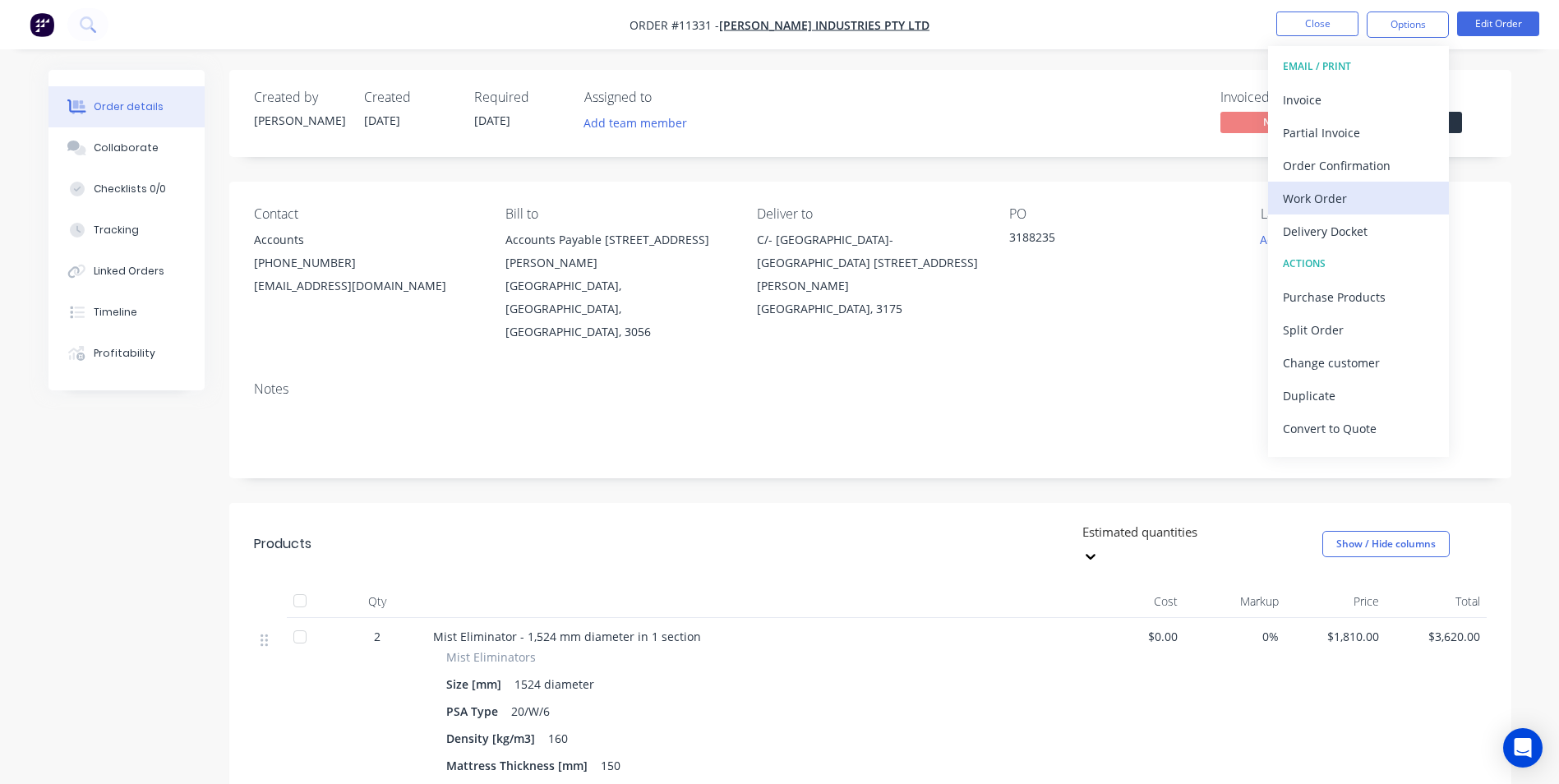
click at [1347, 186] on div "Work Order" at bounding box center [1358, 198] width 151 height 24
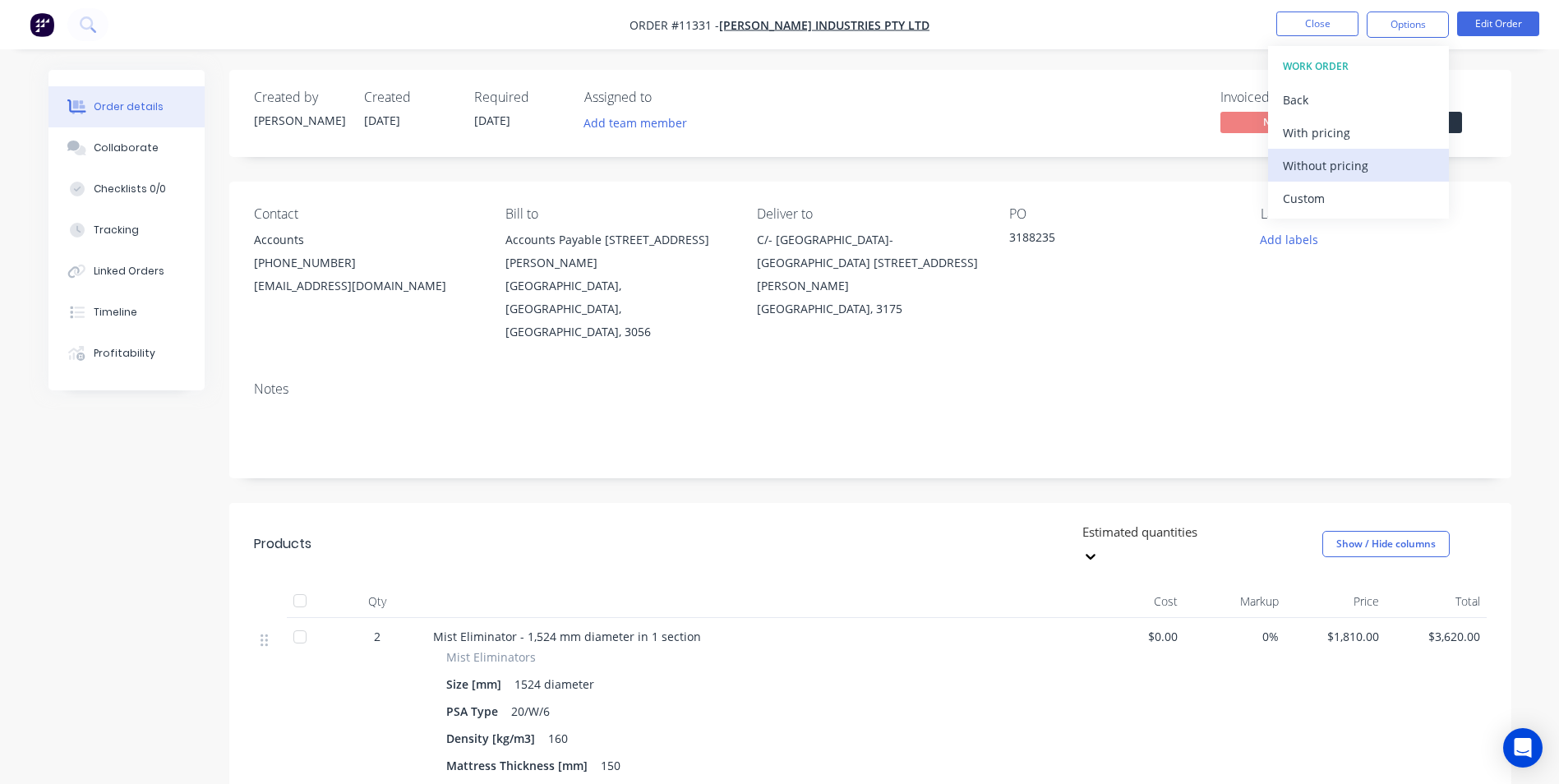
click at [1347, 164] on div "Without pricing" at bounding box center [1358, 165] width 151 height 24
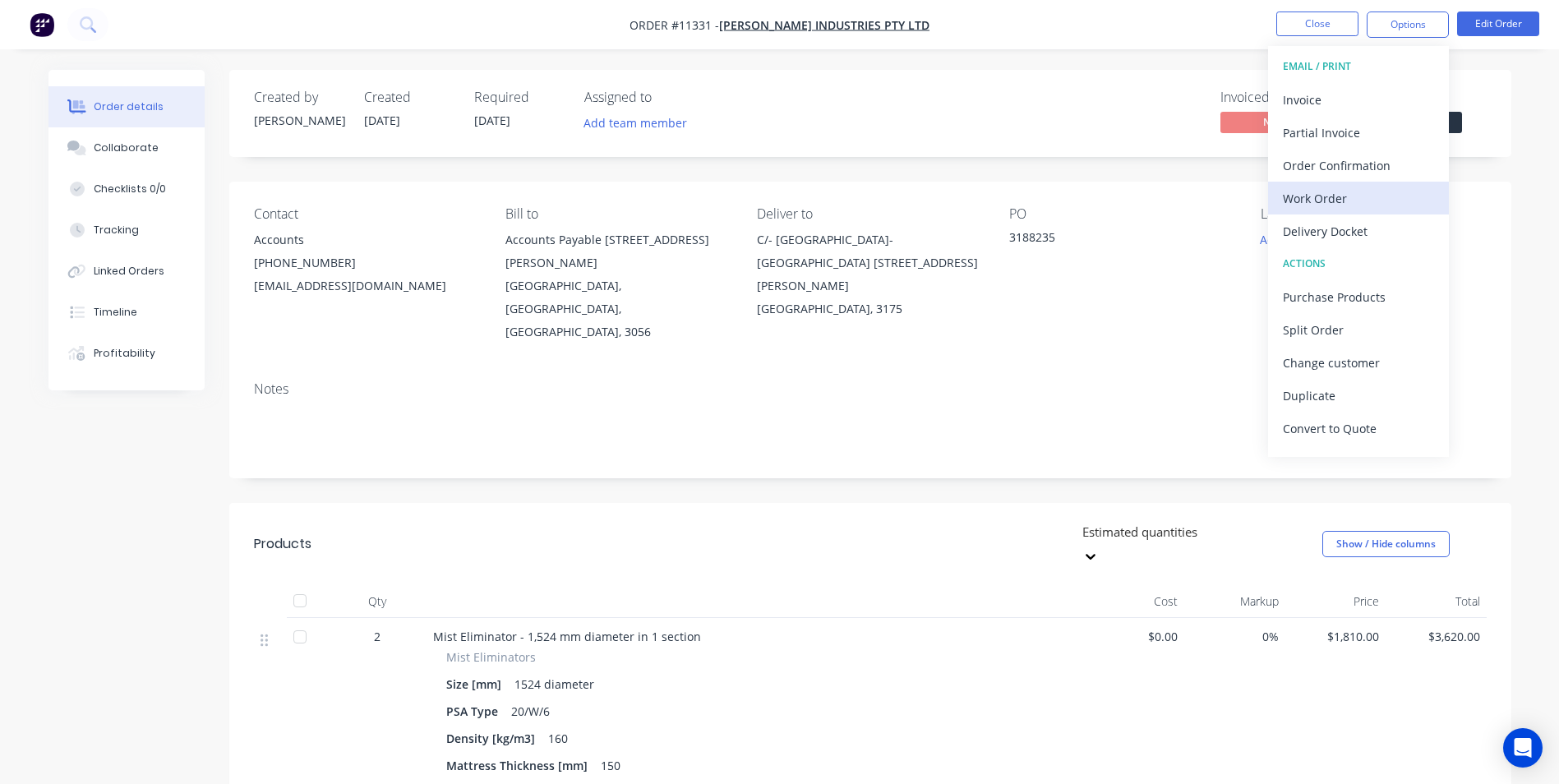
click at [1364, 213] on button "Work Order" at bounding box center [1357, 198] width 180 height 33
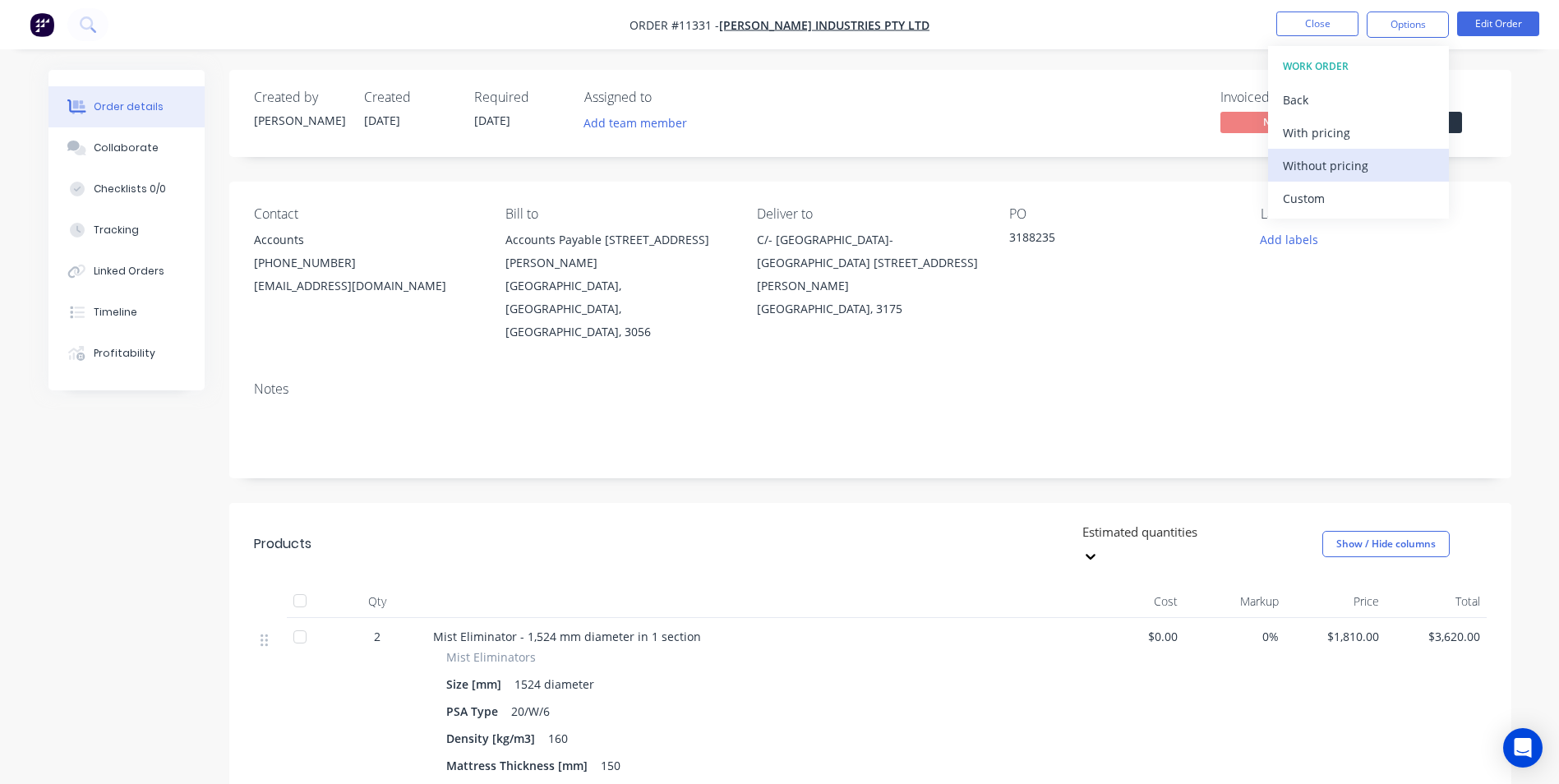
click at [1347, 153] on div "Without pricing" at bounding box center [1358, 165] width 151 height 24
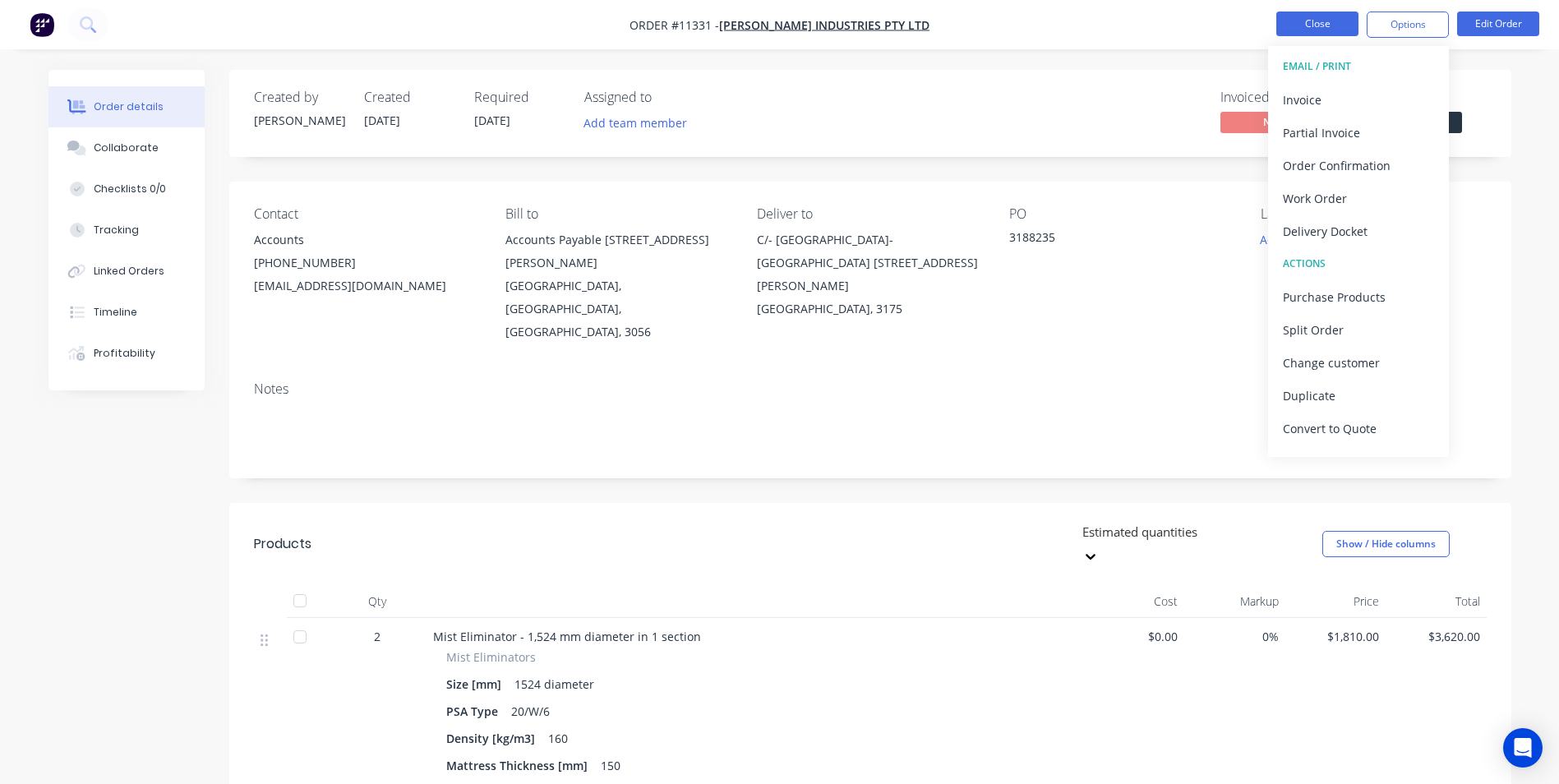
click at [1307, 15] on button "Close" at bounding box center [1317, 24] width 82 height 25
